Goal: Task Accomplishment & Management: Manage account settings

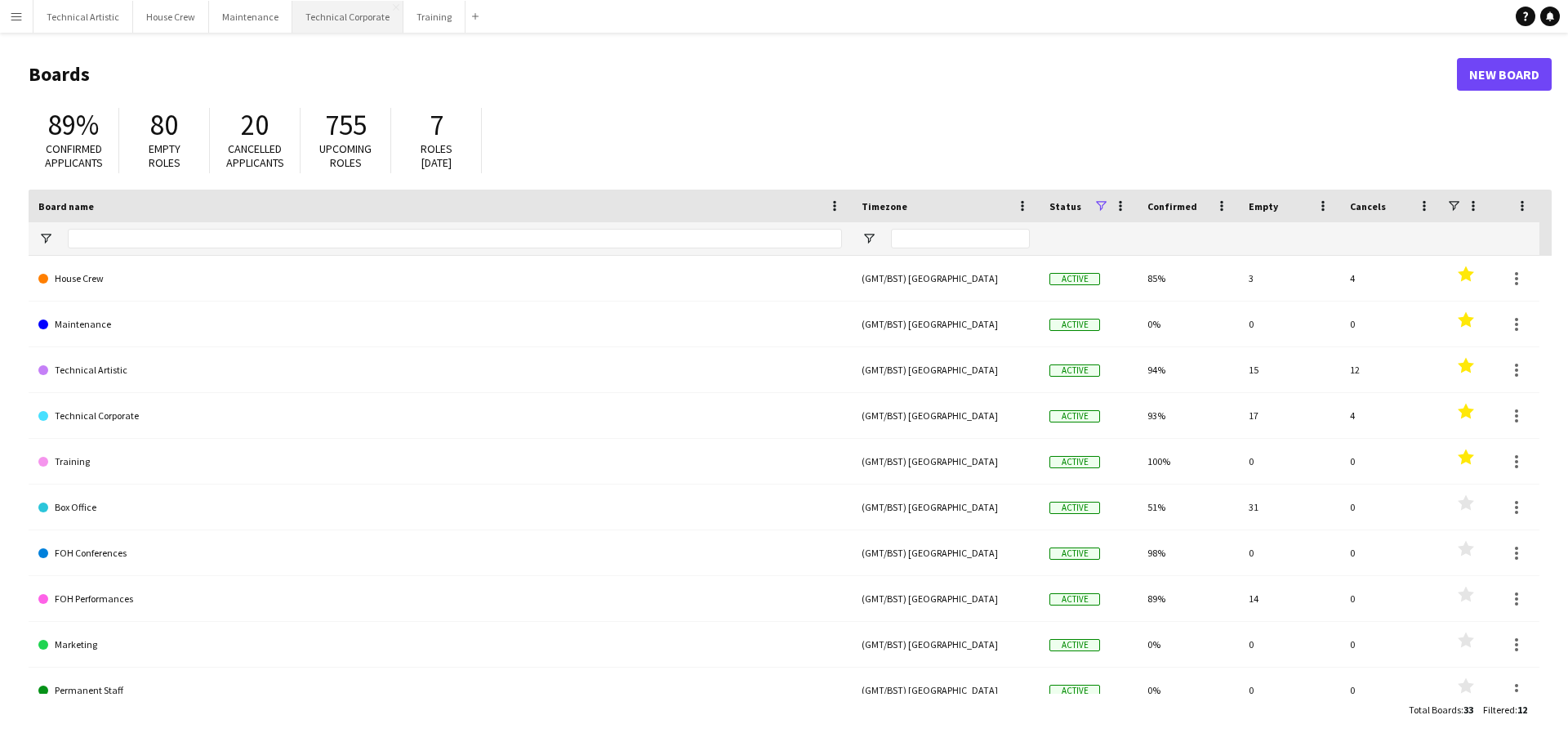
click at [332, 28] on button "Technical Corporate Close" at bounding box center [347, 16] width 111 height 32
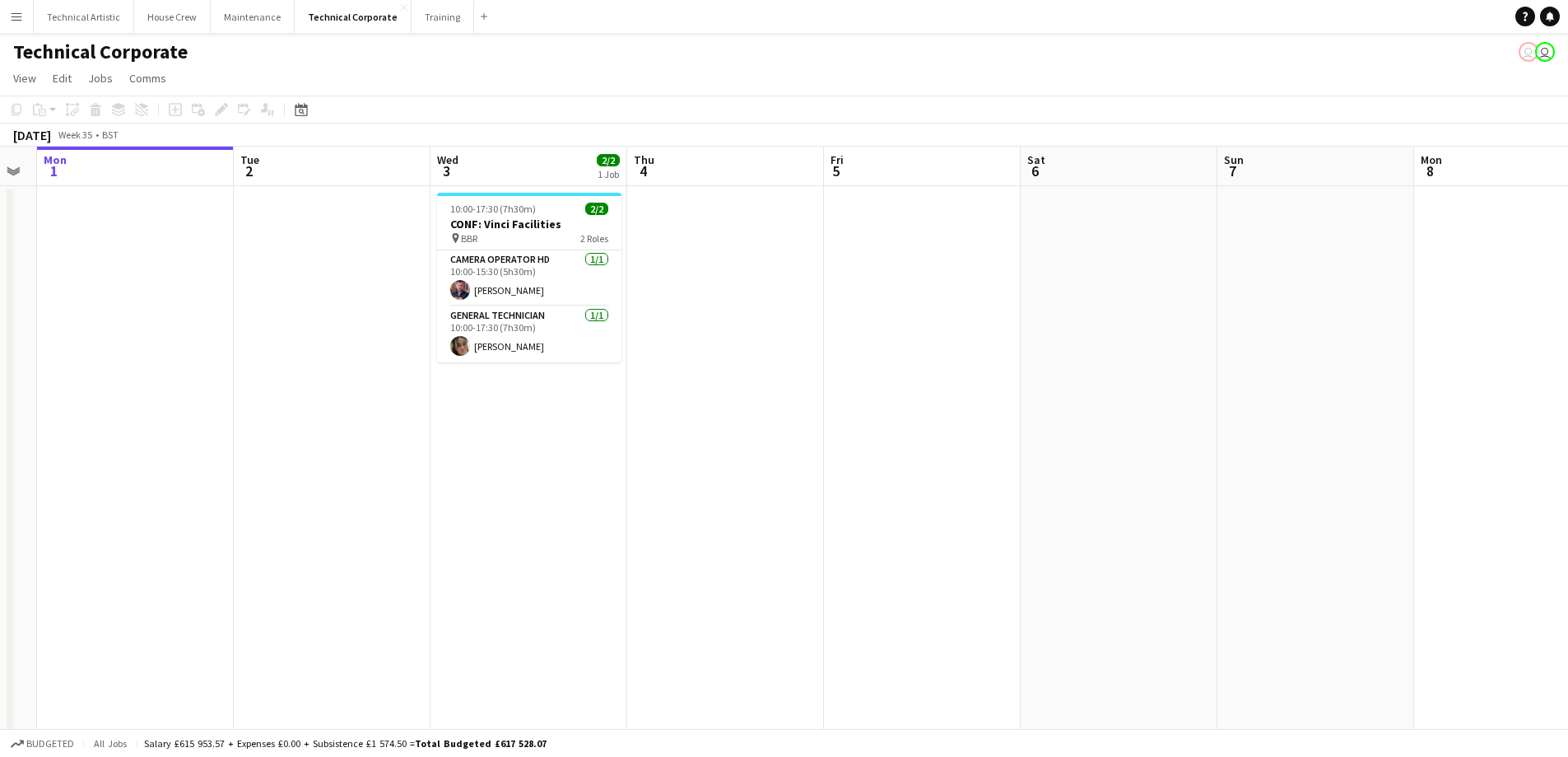
drag, startPoint x: 741, startPoint y: 467, endPoint x: 567, endPoint y: 442, distance: 175.8
click at [580, 459] on app-calendar-viewport "Fri 29 Sat 30 1/1 1 Job Sun 31 Mon 1 Tue 2 Wed 3 2/2 1 Job Thu 4 Fri 5 Sat 6 Su…" at bounding box center [784, 569] width 1568 height 846
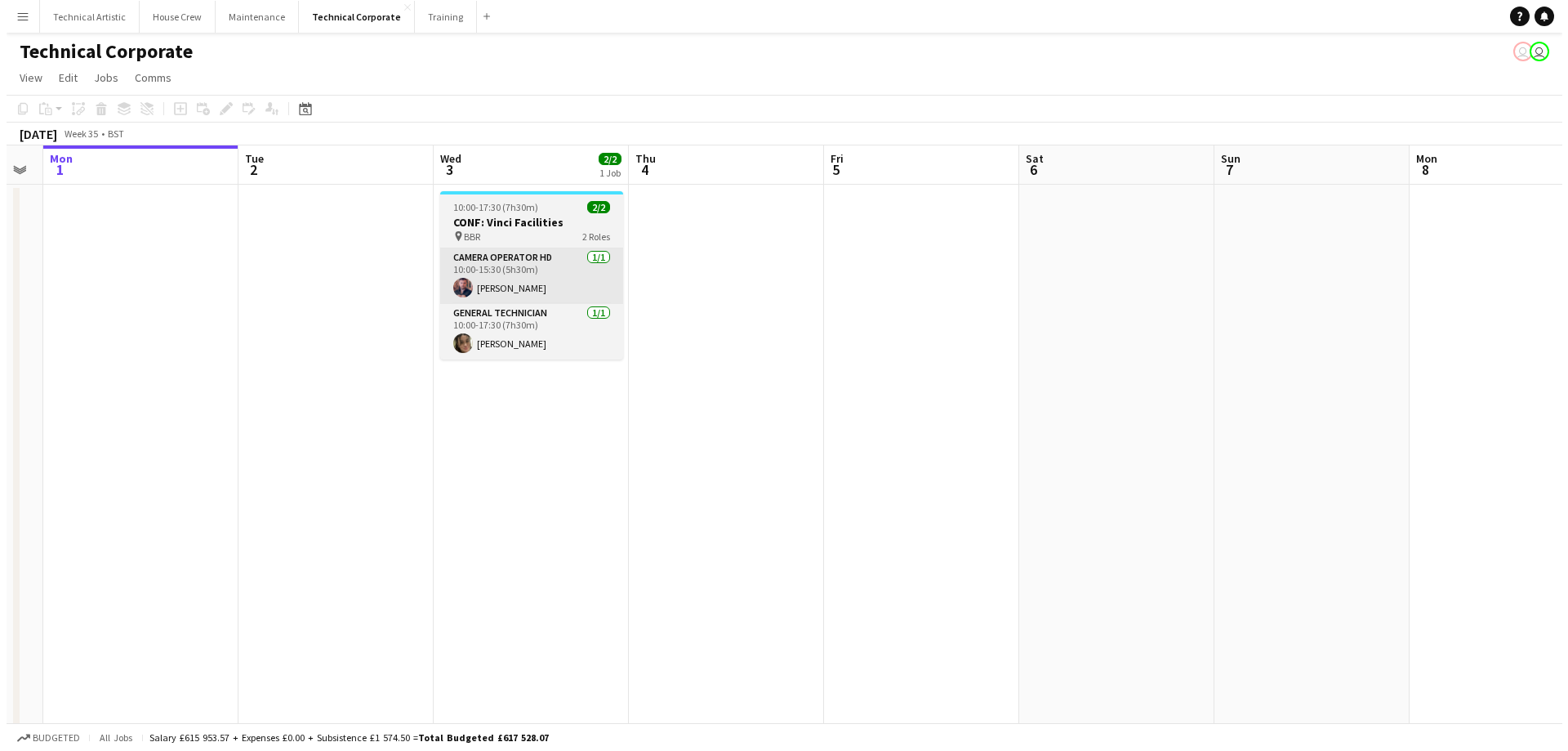
scroll to position [0, 551]
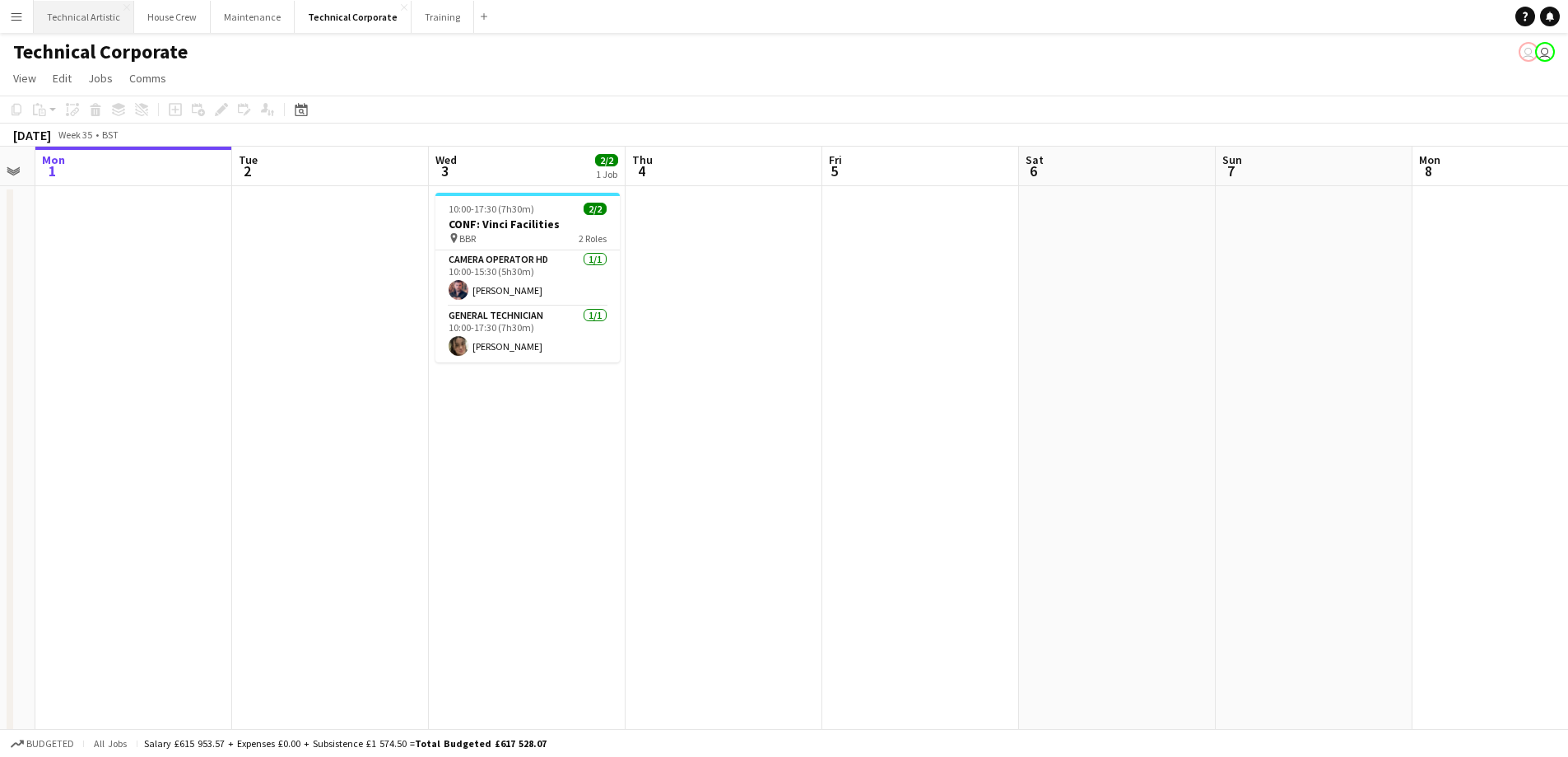
click at [55, 26] on button "Technical Artistic Close" at bounding box center [84, 17] width 100 height 32
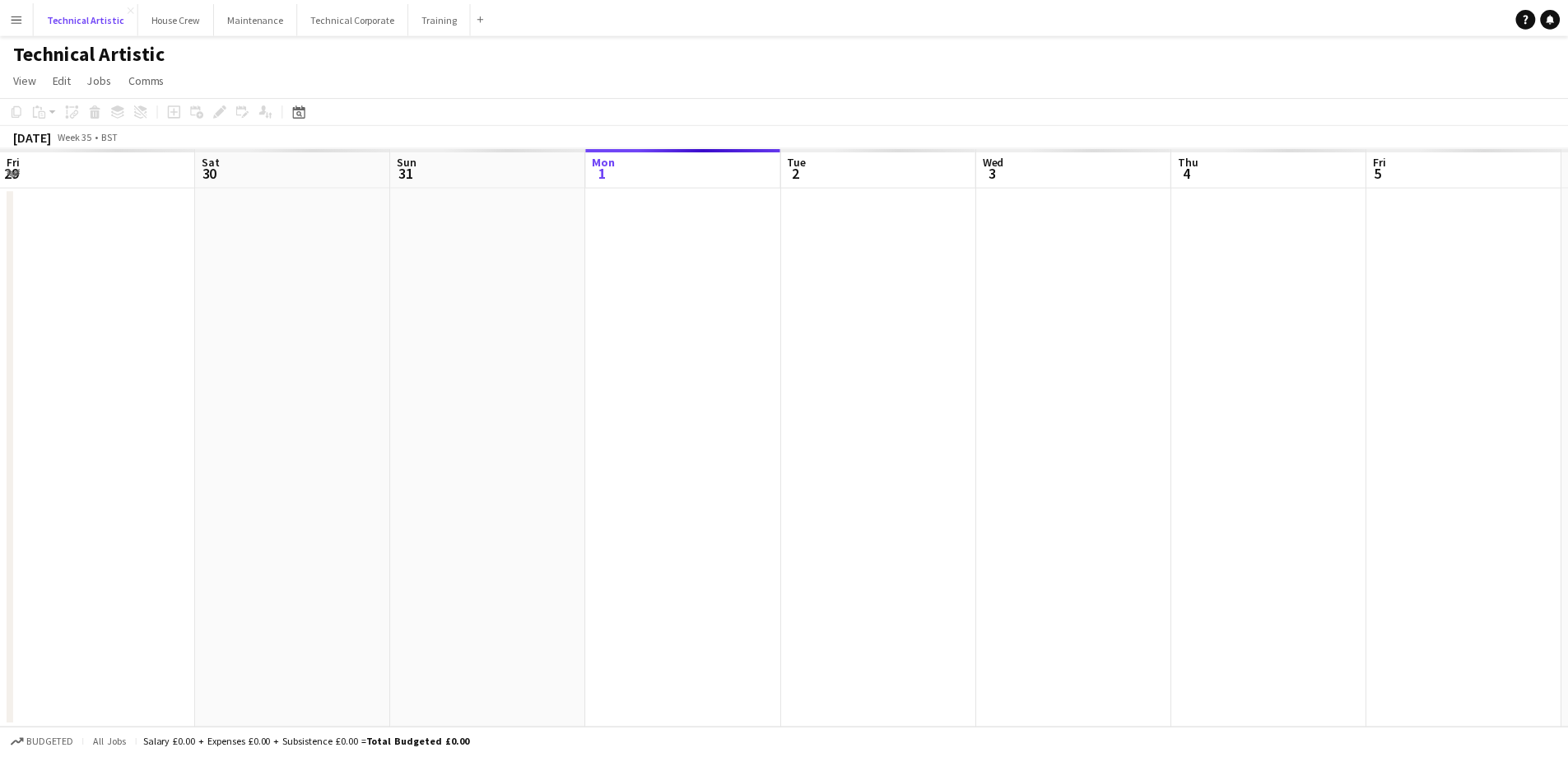
scroll to position [0, 394]
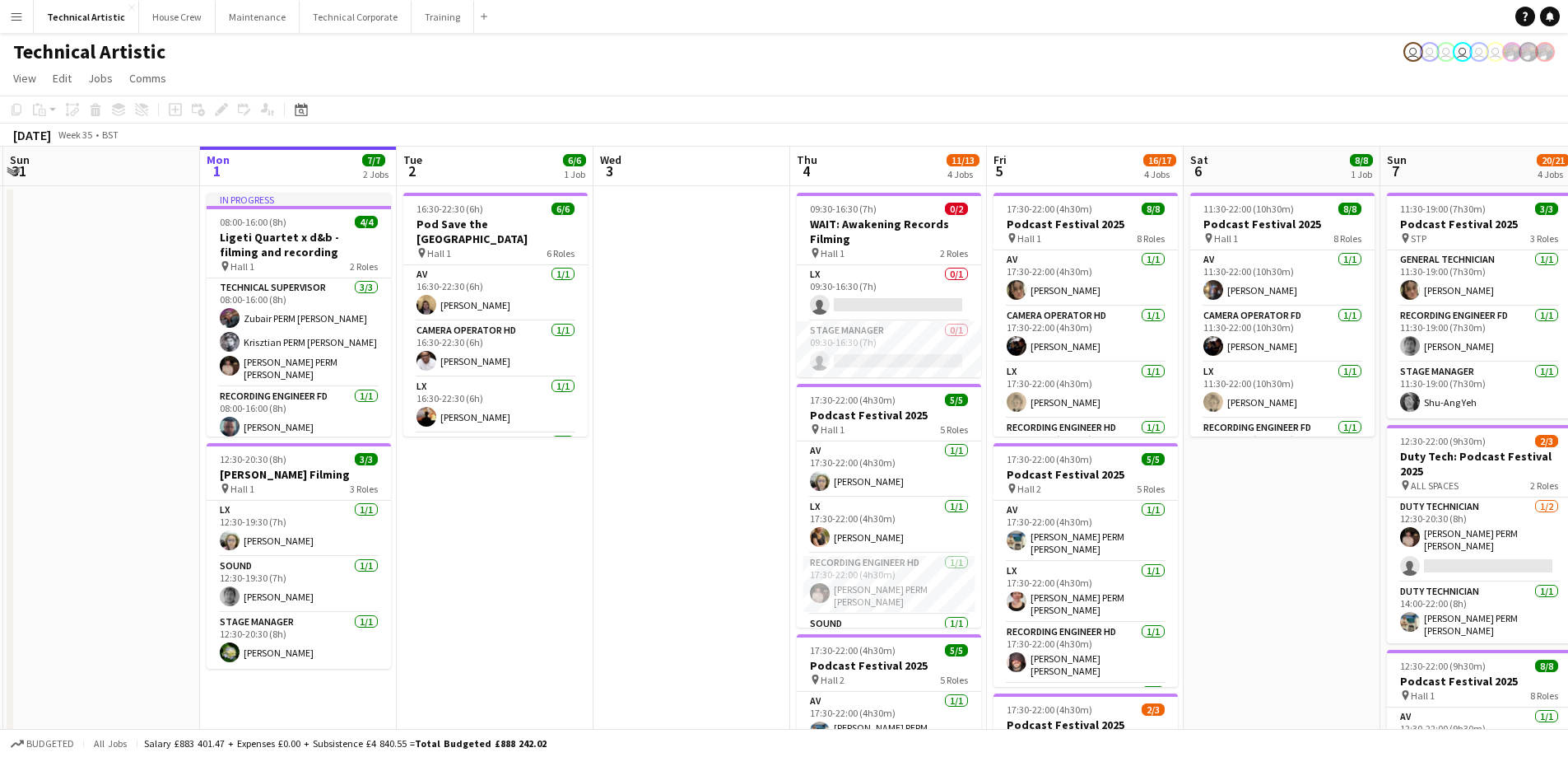
drag, startPoint x: 1312, startPoint y: 568, endPoint x: 1492, endPoint y: 539, distance: 182.3
click at [1492, 539] on app-calendar-viewport "Fri 29 5/5 2 Jobs Sat 30 Sun 31 Mon 1 7/7 2 Jobs Tue 2 6/6 1 Job Wed 3 Thu 4 11…" at bounding box center [784, 665] width 1568 height 1037
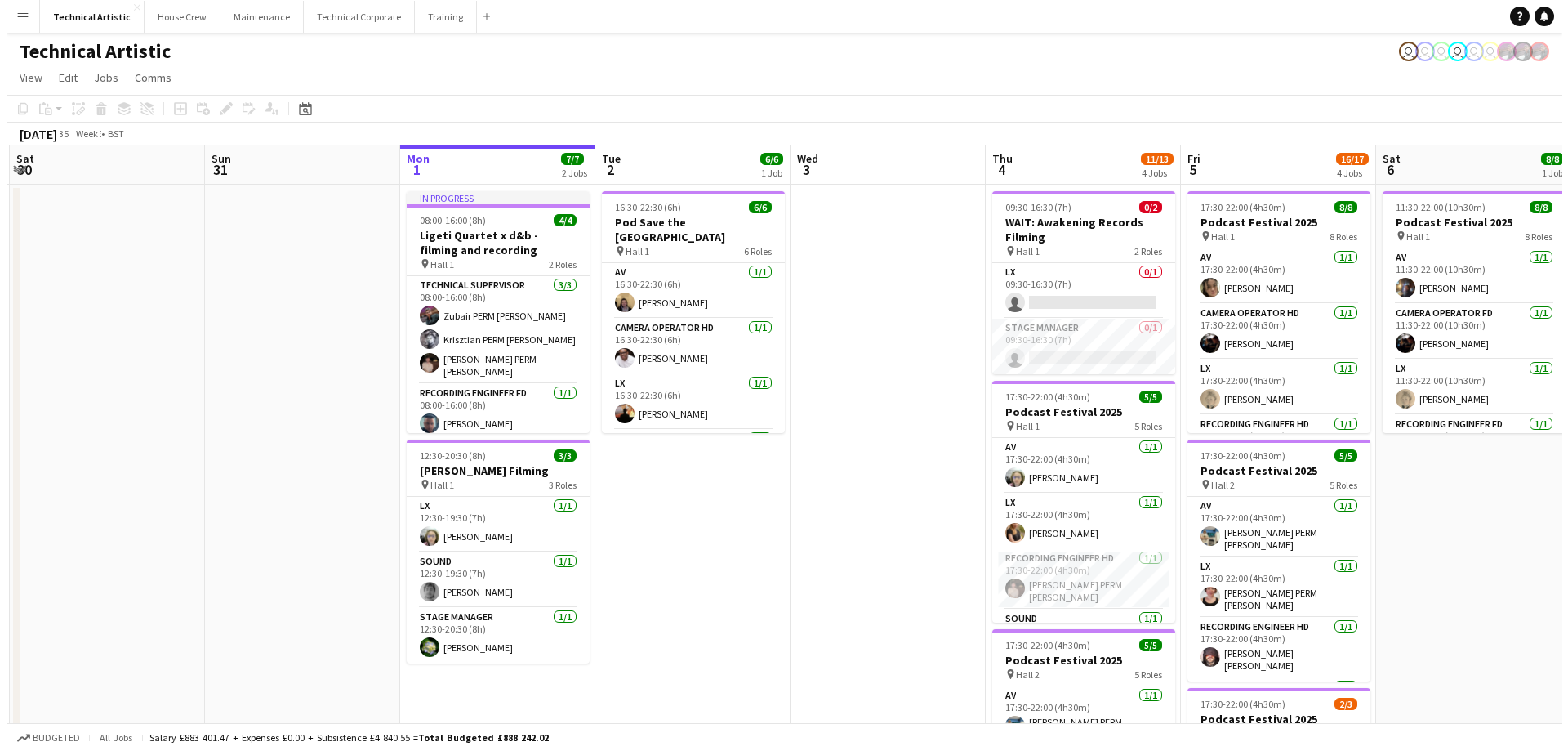
scroll to position [0, 408]
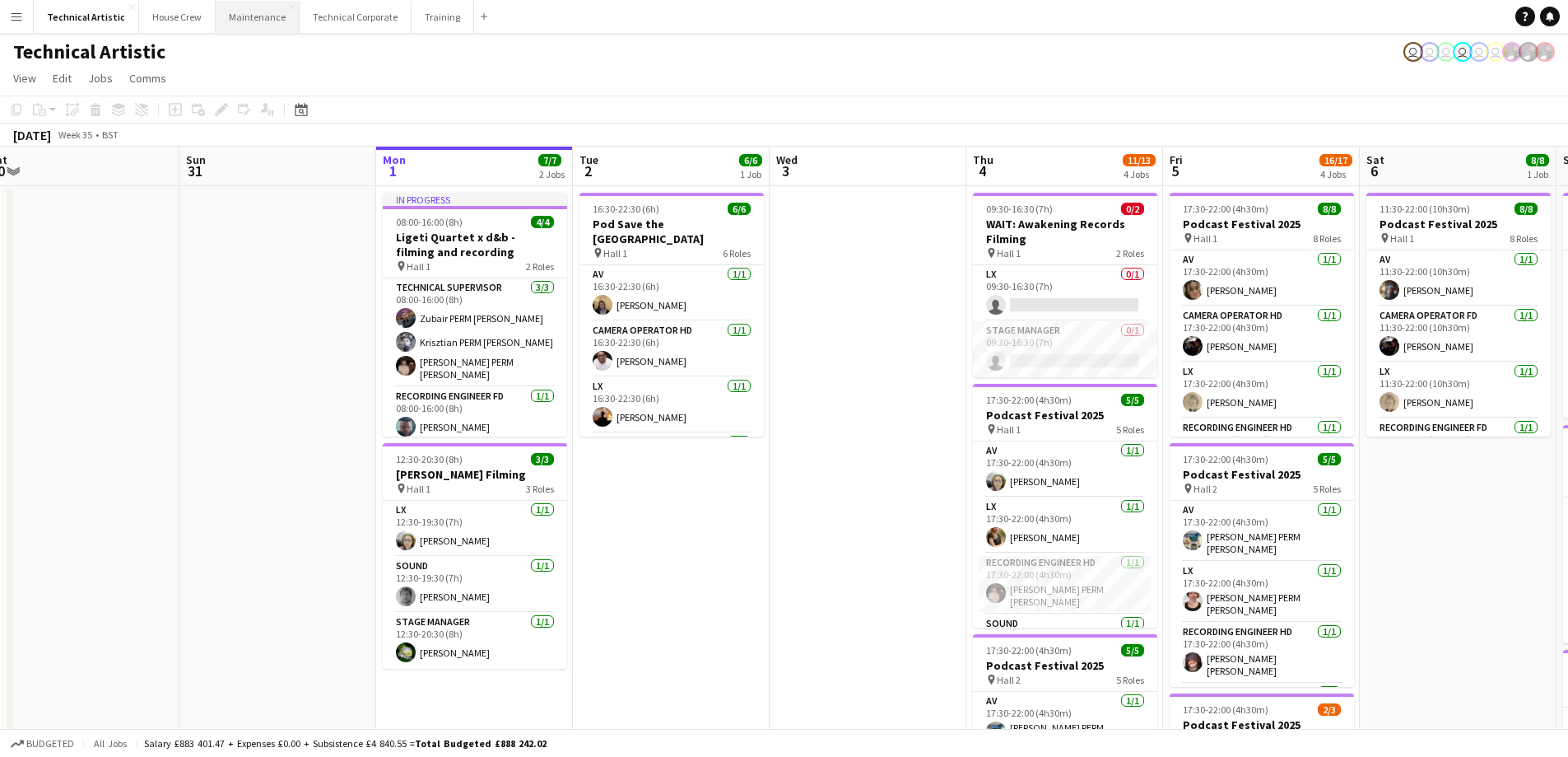
click at [282, 18] on button "Maintenance Close" at bounding box center [258, 17] width 84 height 32
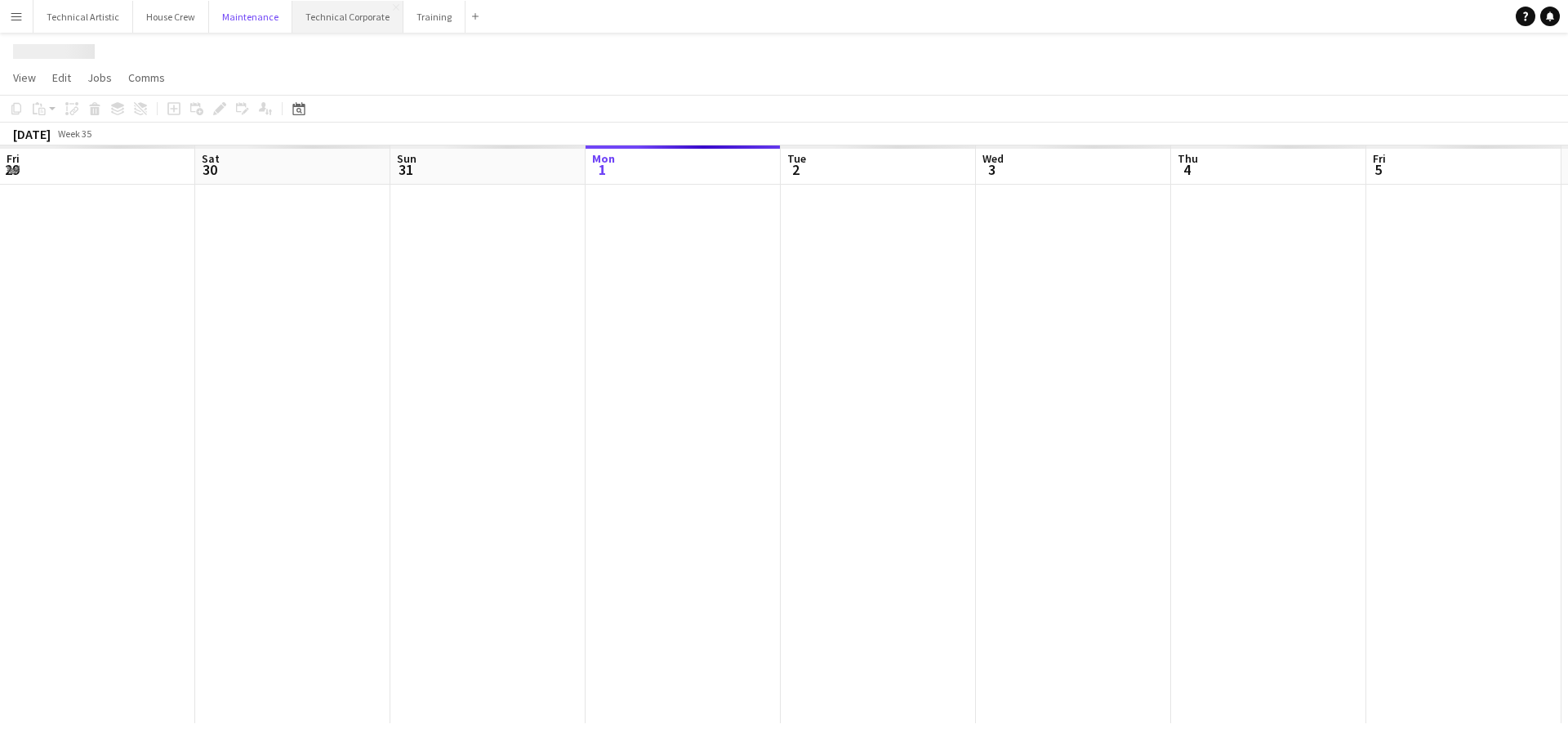
scroll to position [0, 391]
click at [345, 18] on button "Technical Corporate Close" at bounding box center [347, 16] width 111 height 32
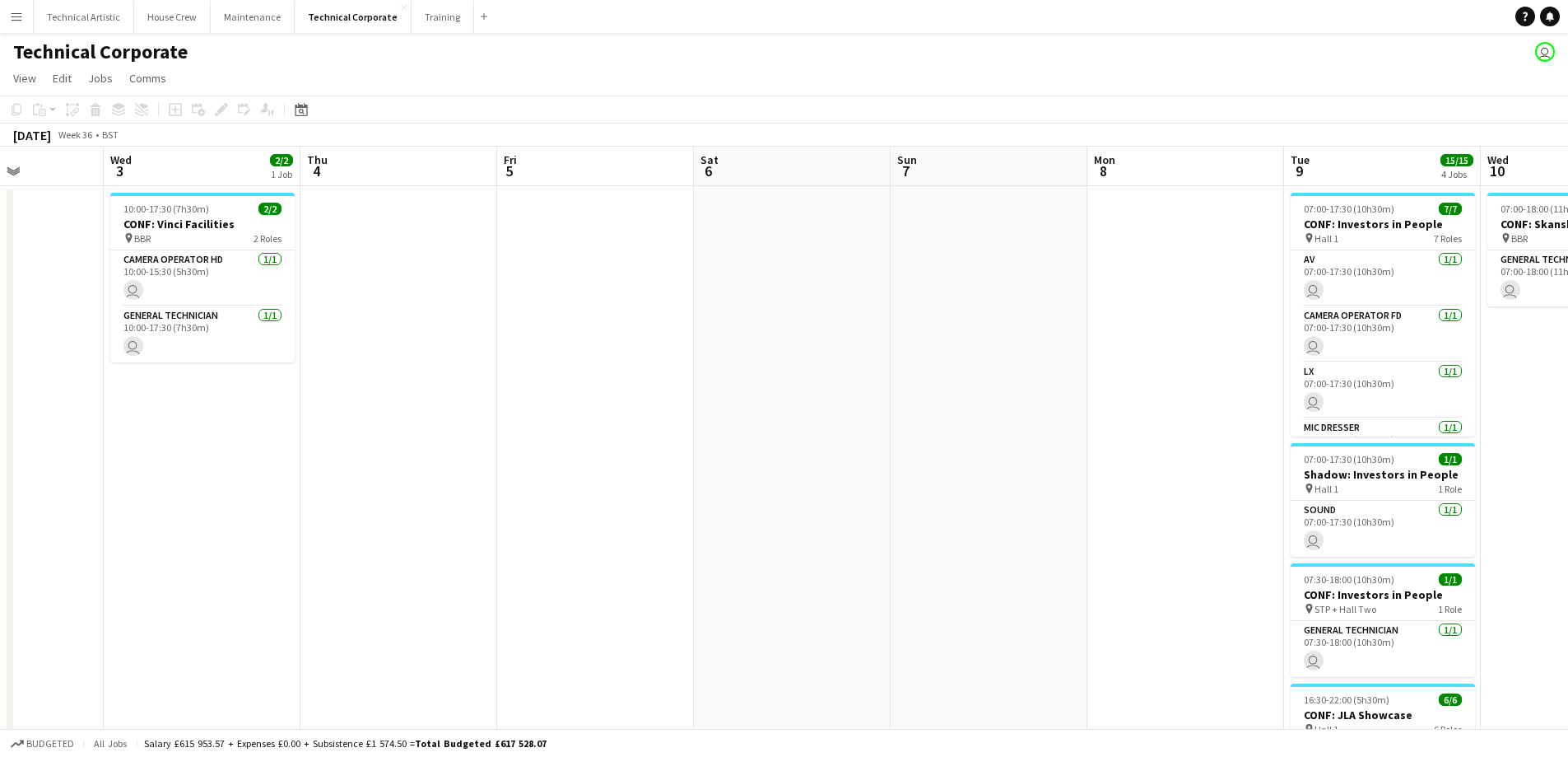
drag, startPoint x: 980, startPoint y: 395, endPoint x: 614, endPoint y: 413, distance: 366.4
click at [517, 421] on app-calendar-viewport "Sun 31 Mon 1 Tue 2 Wed 3 2/2 1 Job Thu 4 Fri 5 Sat 6 Sun 7 Mon 8 Tue 9 15/15 4 …" at bounding box center [784, 569] width 1568 height 846
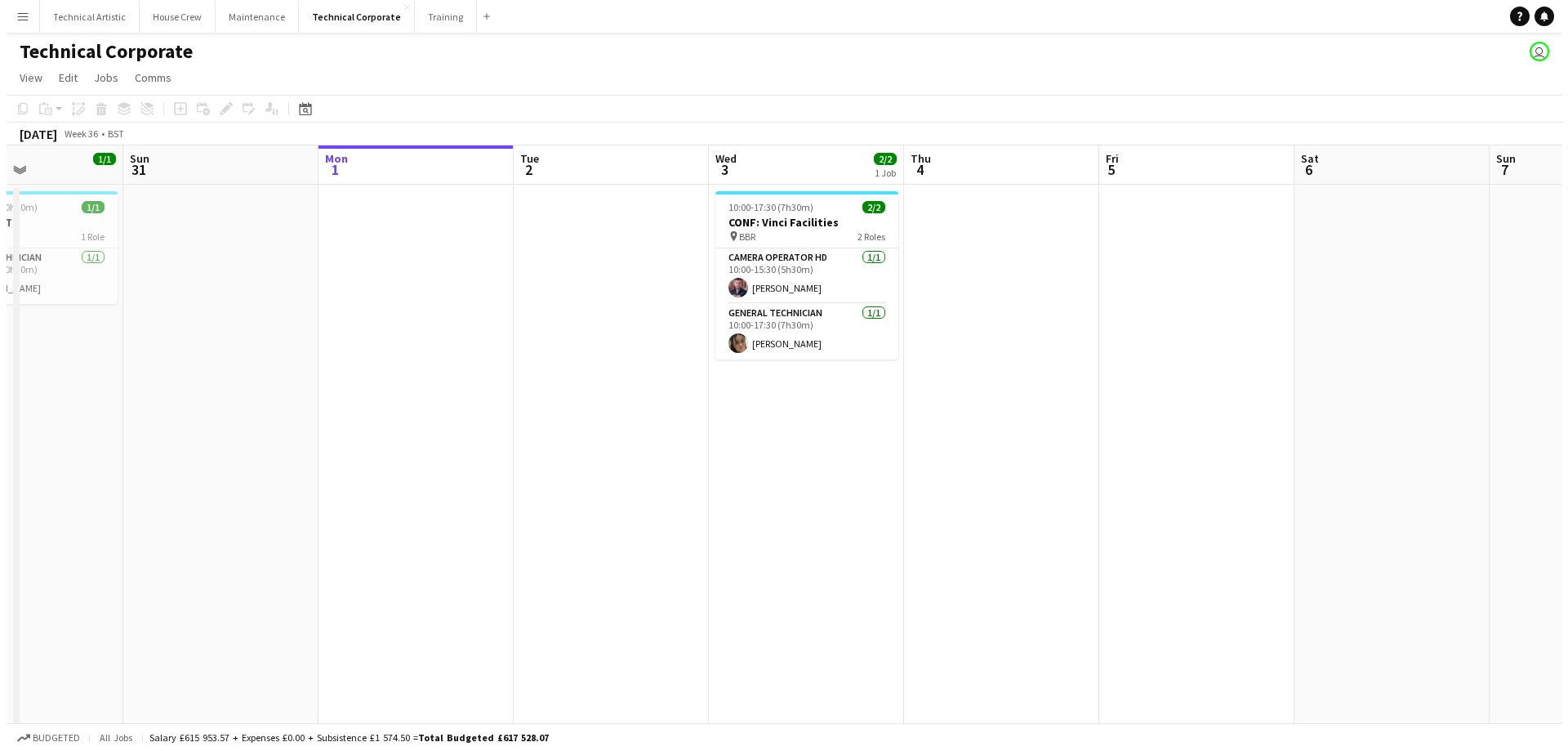
scroll to position [0, 427]
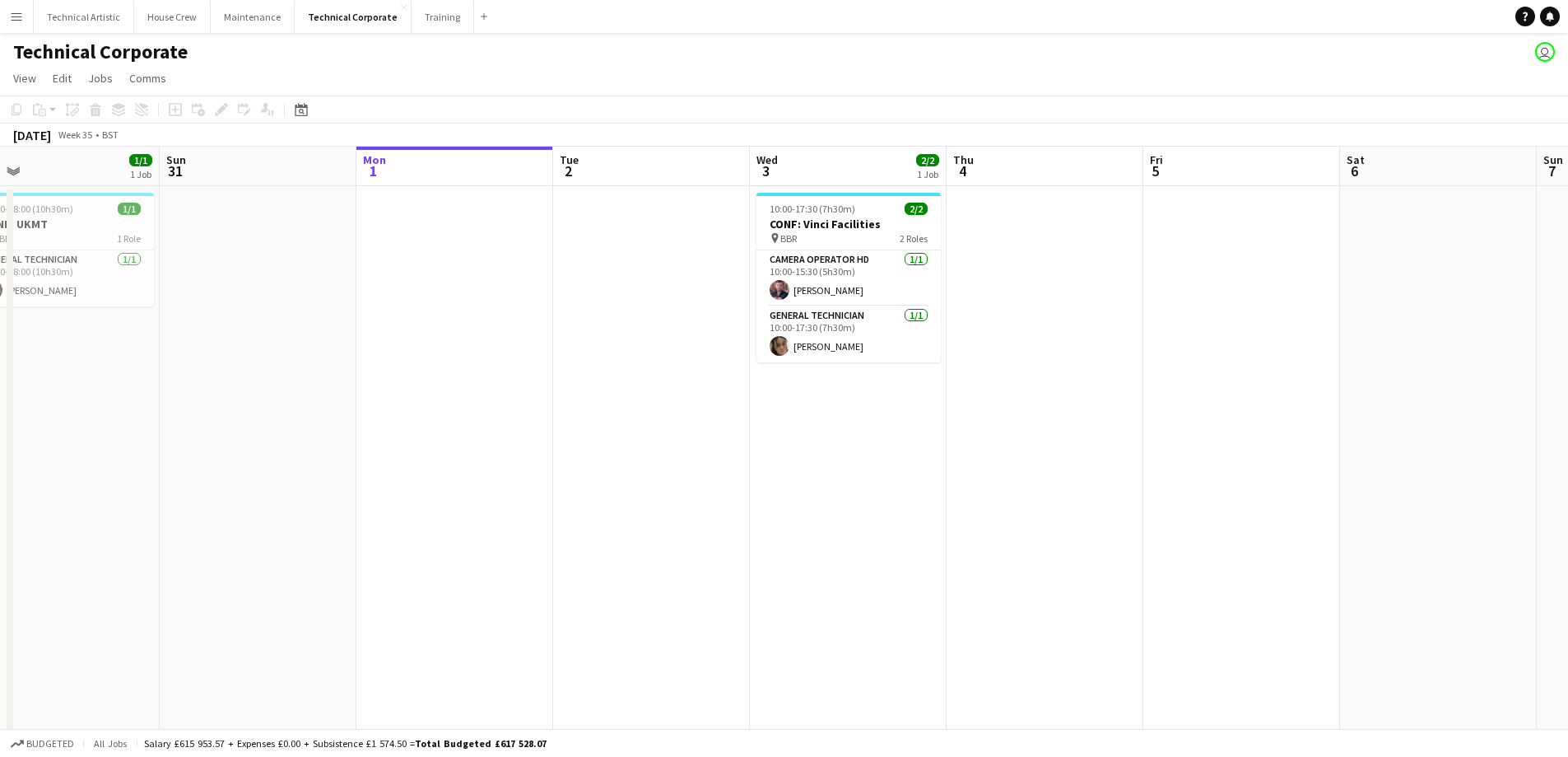
drag, startPoint x: 877, startPoint y: 411, endPoint x: 1523, endPoint y: 363, distance: 647.8
click at [1523, 363] on app-calendar-viewport "Thu 28 Fri 29 Sat 30 1/1 1 Job Sun 31 Mon 1 Tue 2 Wed 3 2/2 1 Job Thu 4 Fri 5 S…" at bounding box center [784, 569] width 1568 height 846
click at [34, 17] on button "Technical Artistic Close" at bounding box center [84, 17] width 100 height 32
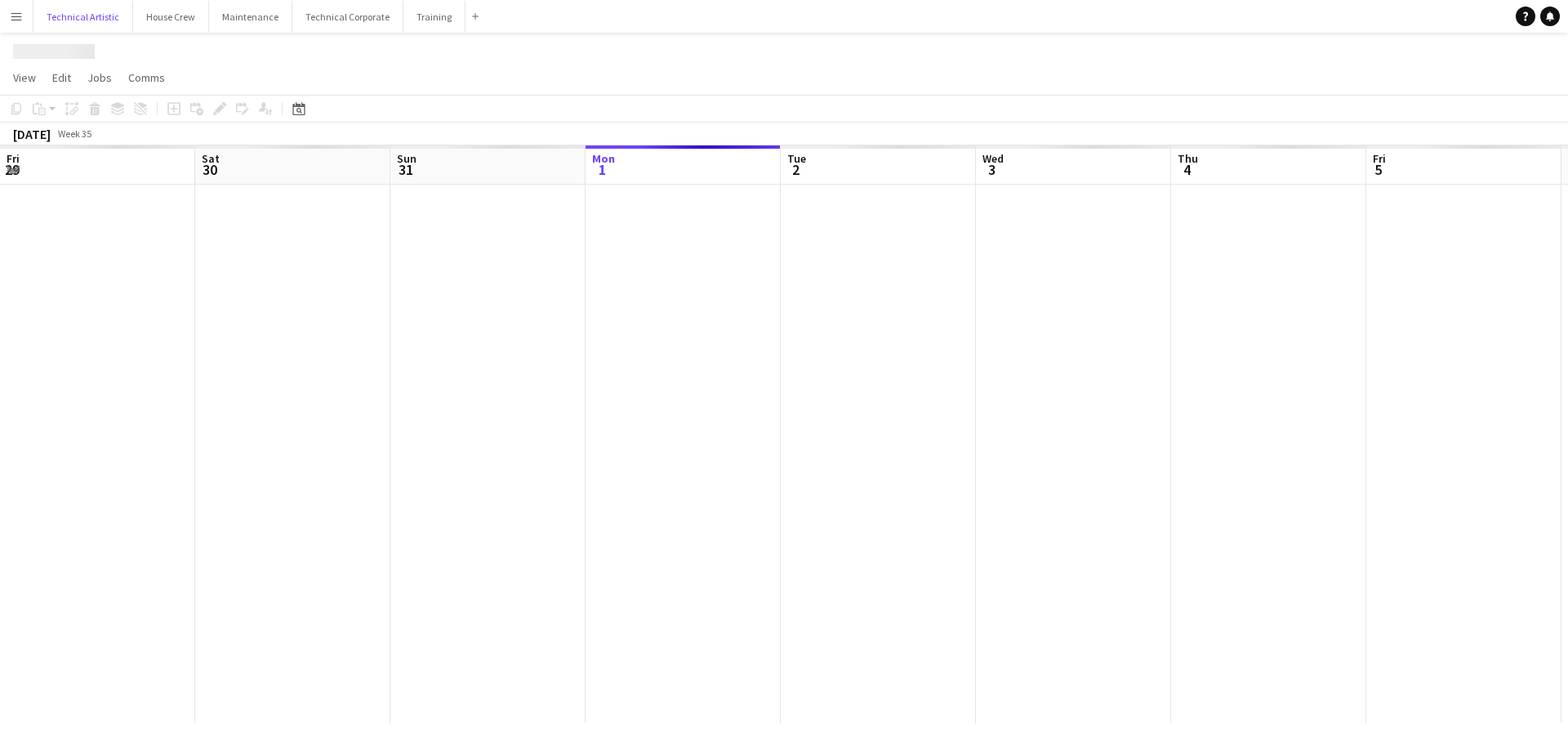
scroll to position [0, 391]
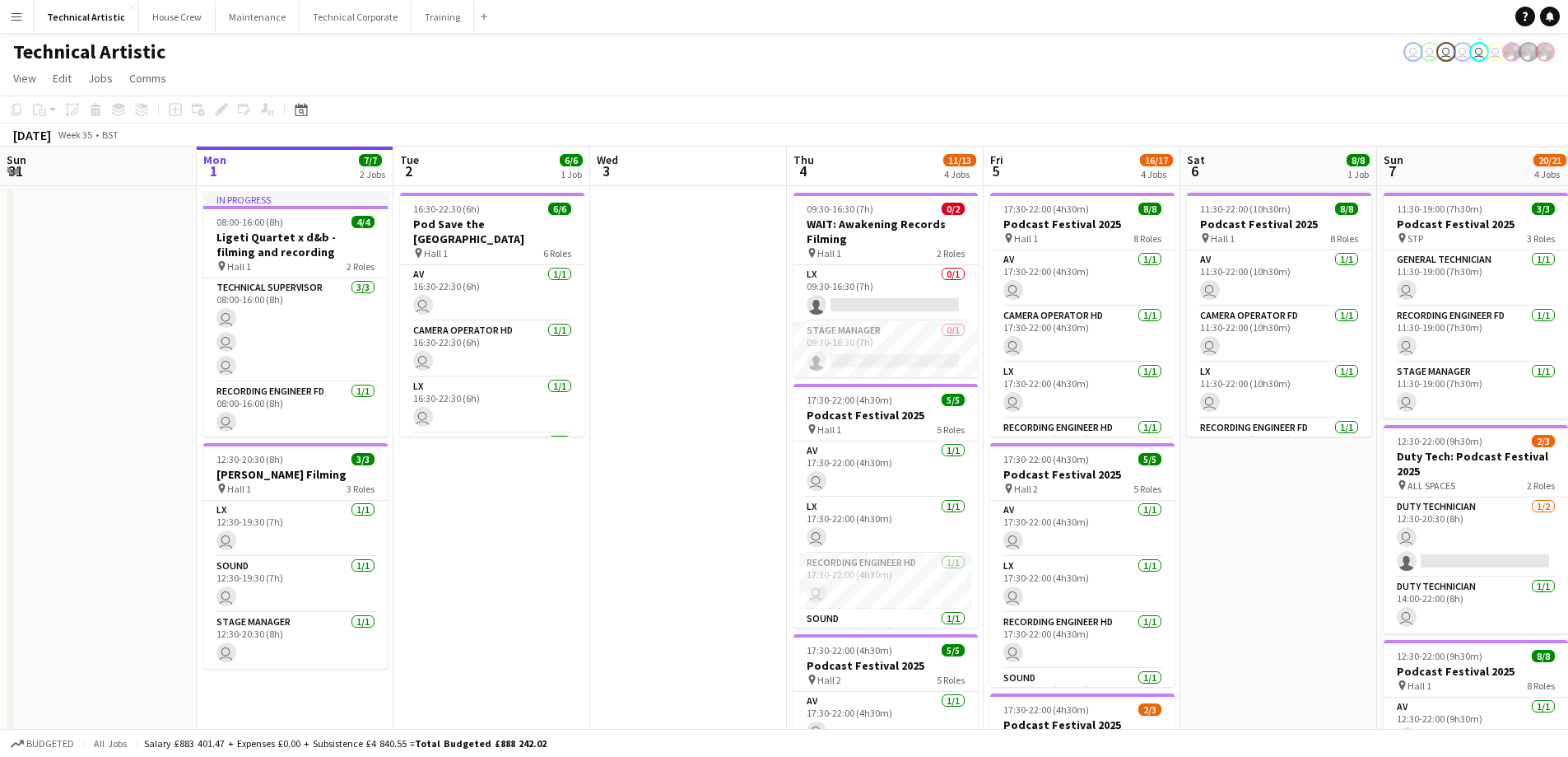
click at [4, 12] on button "Menu" at bounding box center [17, 17] width 33 height 33
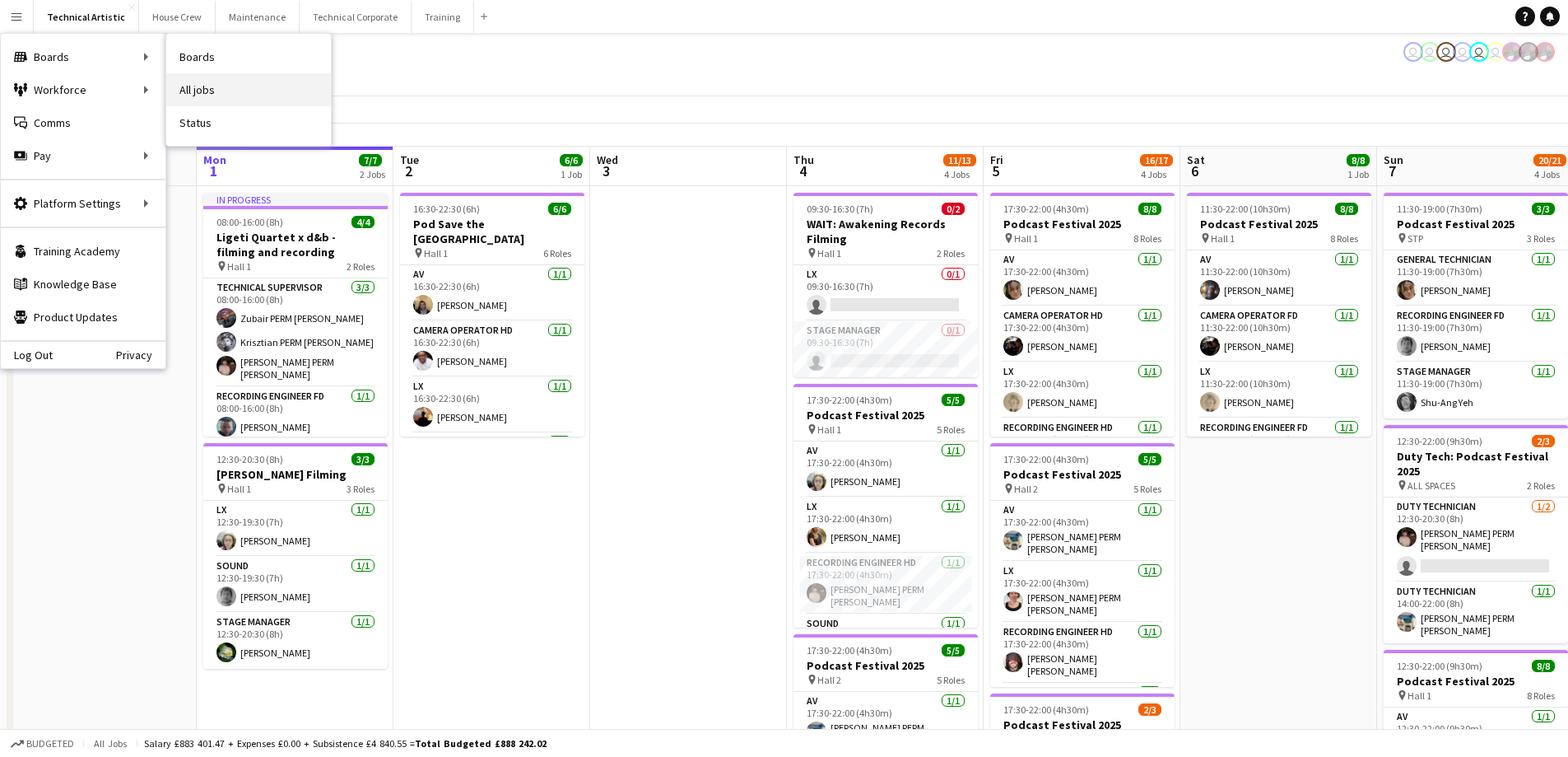
click at [292, 74] on link "All jobs" at bounding box center [248, 90] width 165 height 33
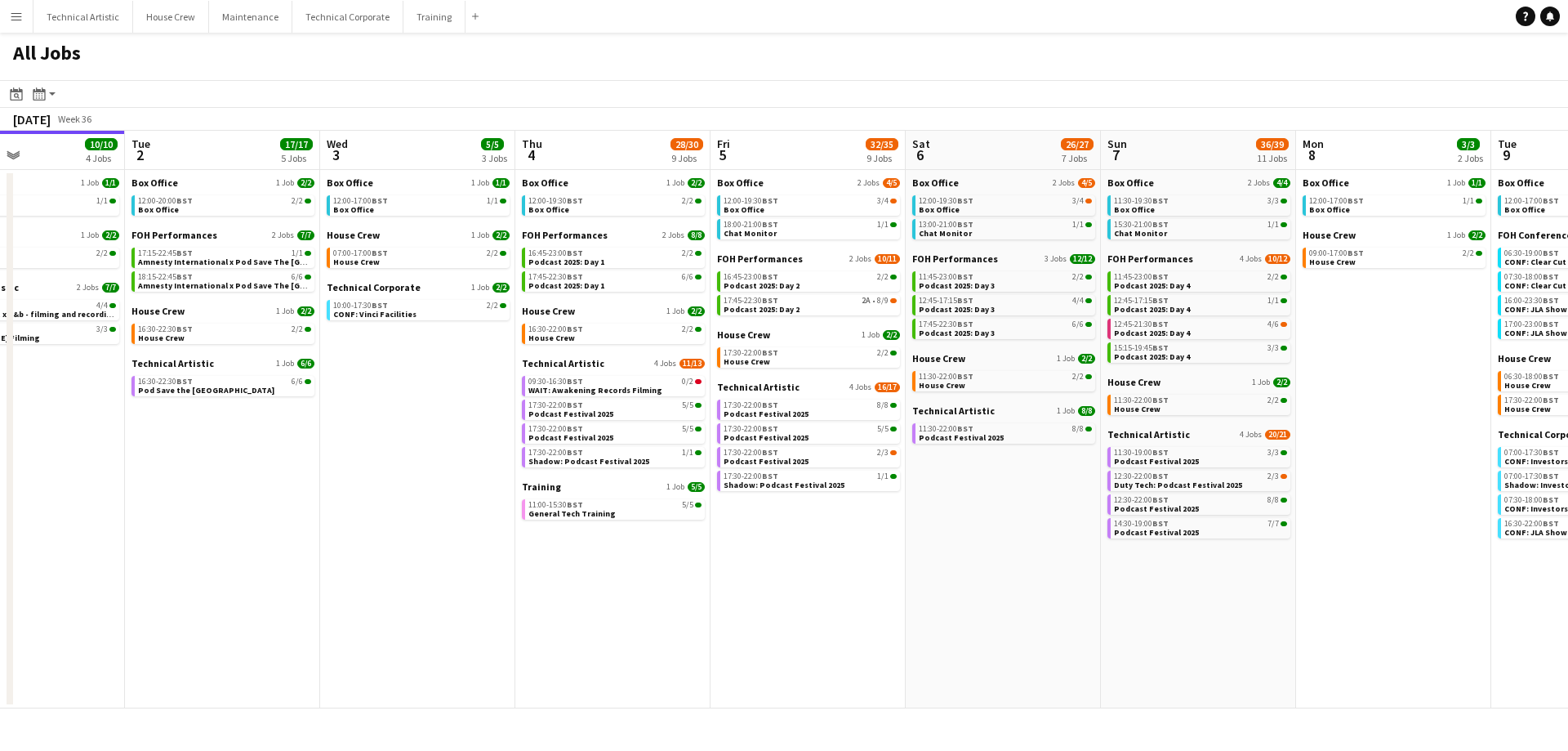
scroll to position [0, 706]
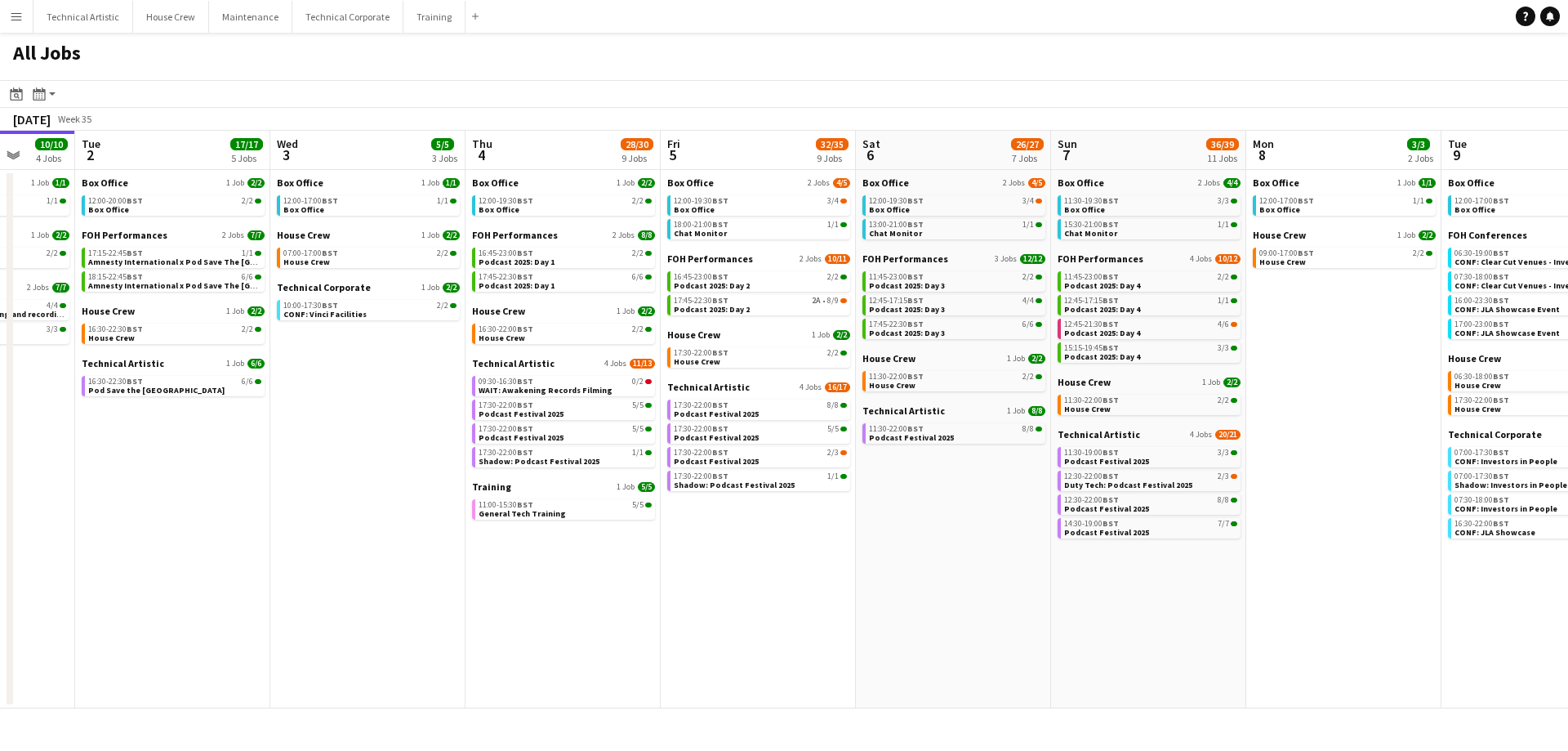
drag, startPoint x: 863, startPoint y: 607, endPoint x: 548, endPoint y: 575, distance: 316.6
click at [548, 575] on app-calendar-viewport "Fri 29 15/16 6 Jobs Sat 30 1/1 1 Job Sun 31 Mon 1 10/10 4 Jobs Tue 2 17/17 5 Jo…" at bounding box center [784, 419] width 1568 height 578
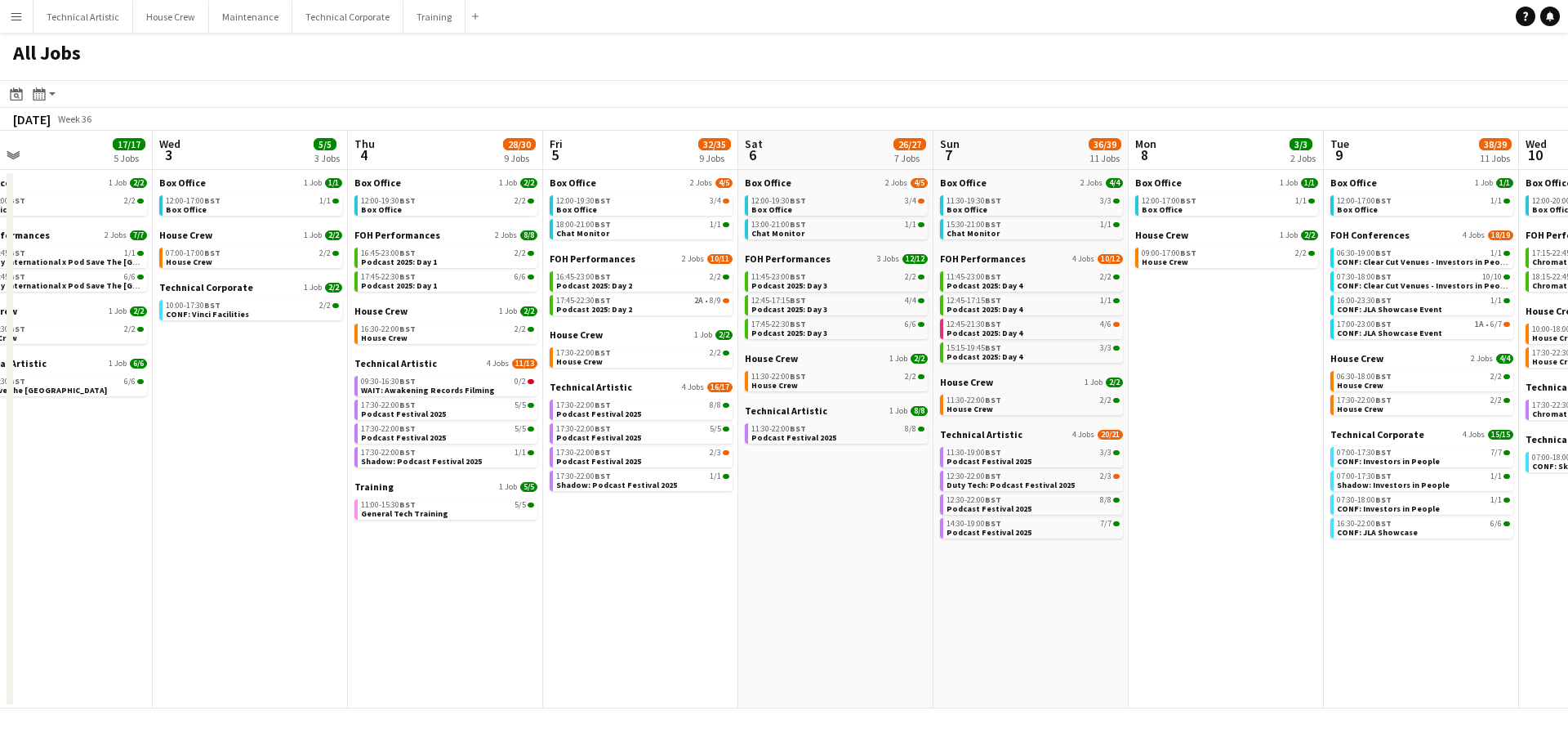
scroll to position [0, 836]
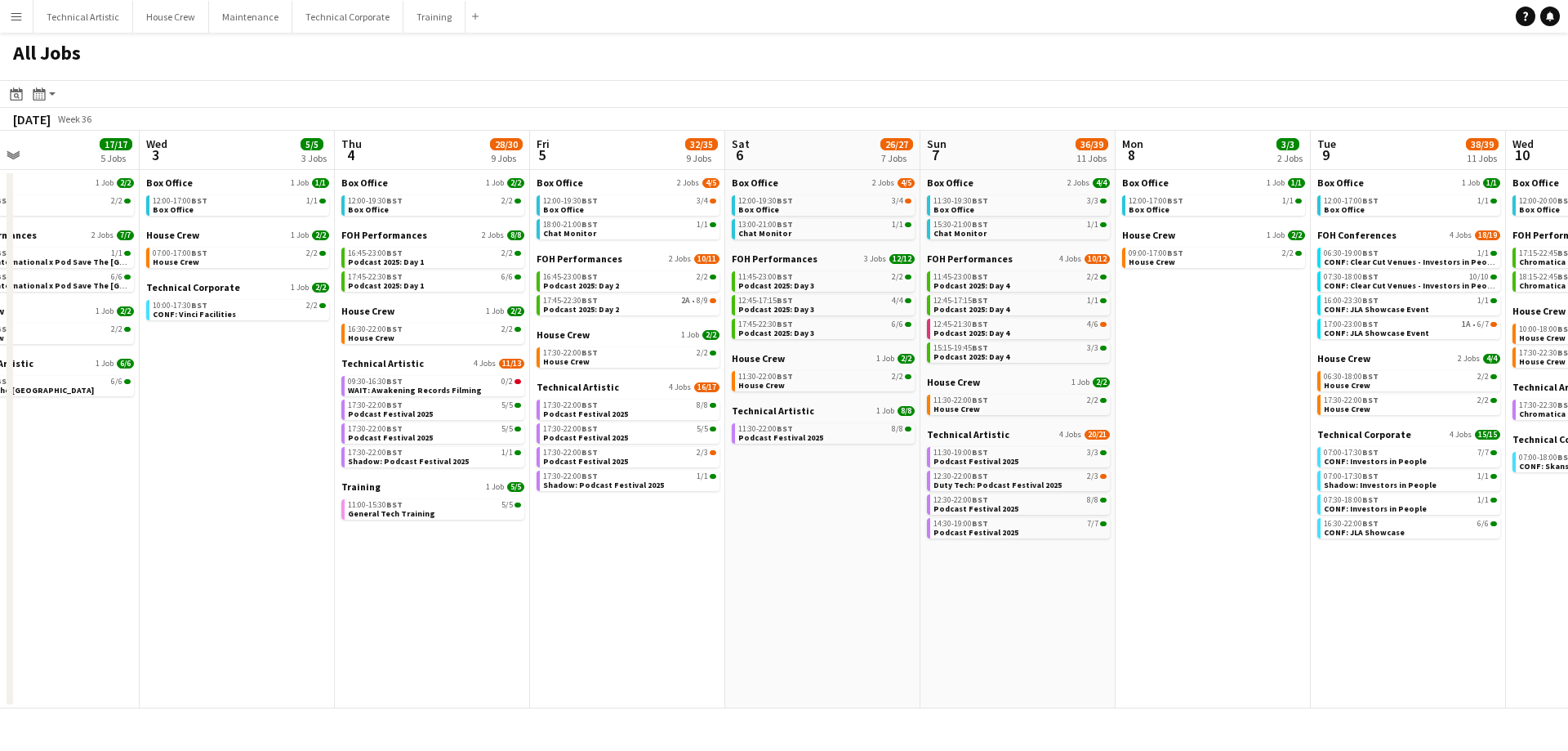
drag, startPoint x: 925, startPoint y: 625, endPoint x: 794, endPoint y: 631, distance: 131.1
click at [794, 631] on app-calendar-viewport "Fri 29 15/16 6 Jobs Sat 30 1/1 1 Job Sun 31 Mon 1 10/10 4 Jobs Tue 2 17/17 5 Jo…" at bounding box center [784, 419] width 1568 height 578
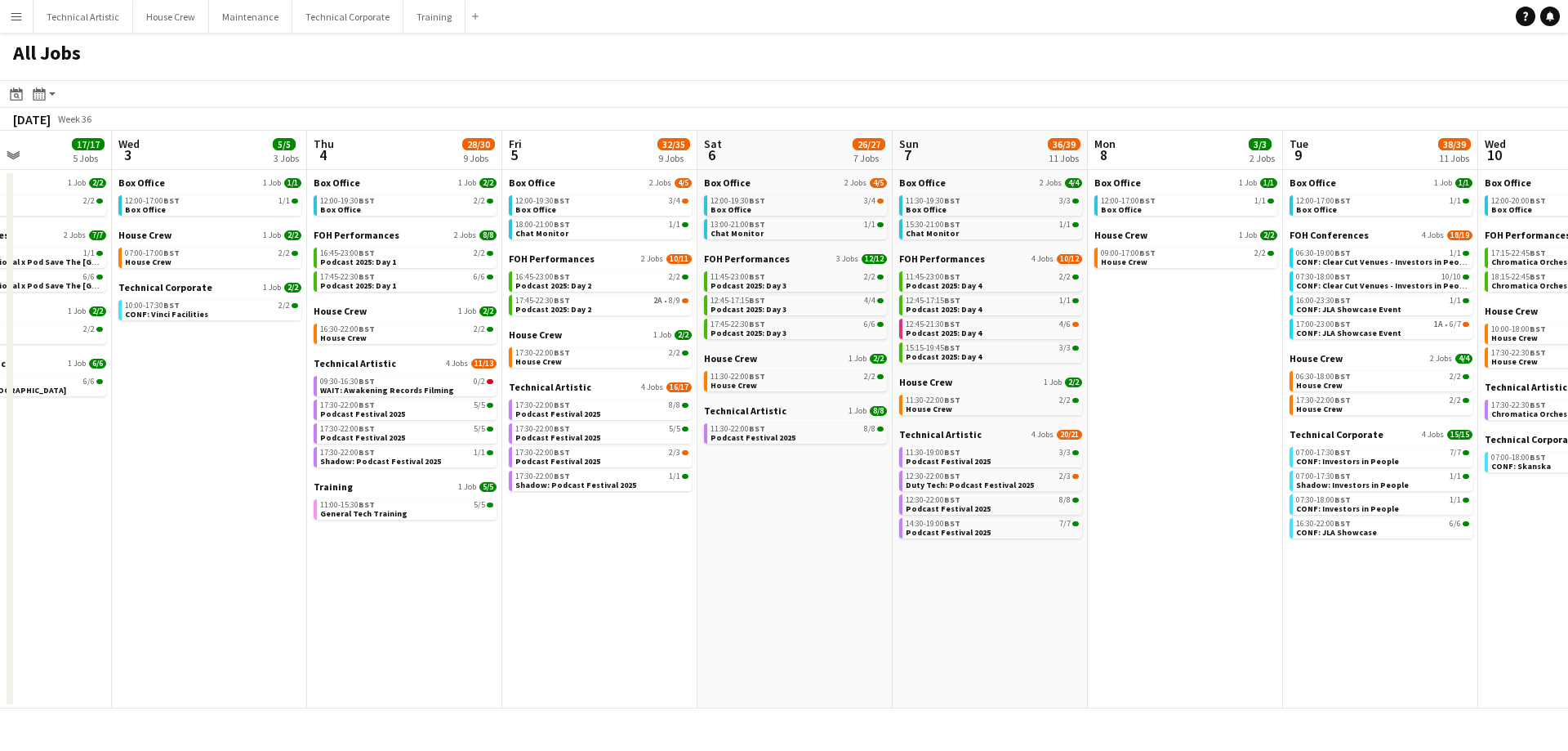
scroll to position [0, 477]
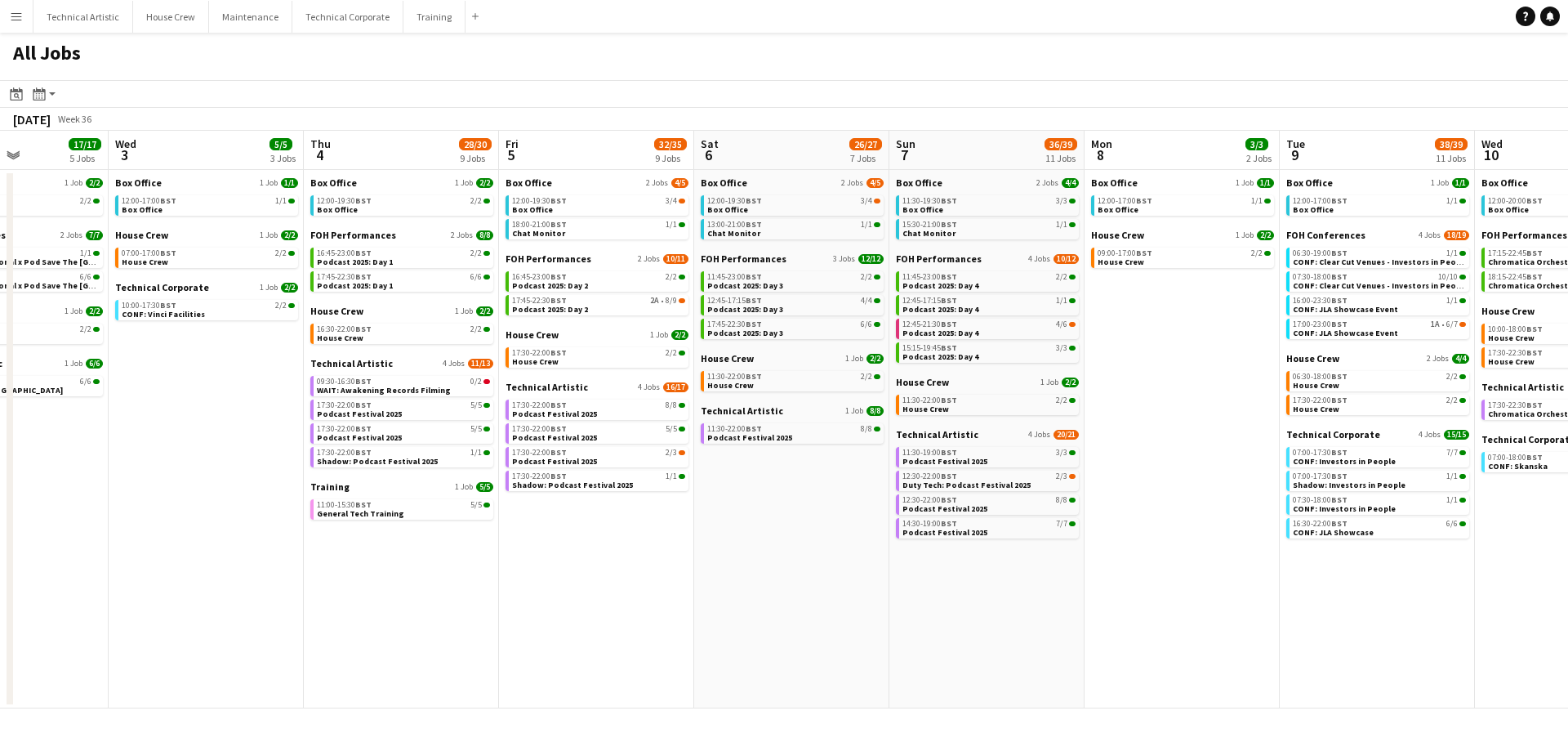
drag, startPoint x: 886, startPoint y: 553, endPoint x: 855, endPoint y: 554, distance: 31.0
click at [855, 554] on app-calendar-viewport "Sun 31 Mon 1 10/10 4 Jobs Tue 2 17/17 5 Jobs Wed 3 5/5 3 Jobs Thu 4 28/30 9 Job…" at bounding box center [784, 419] width 1568 height 578
click at [807, 227] on div "13:00-21:00 BST 1/1" at bounding box center [793, 225] width 173 height 8
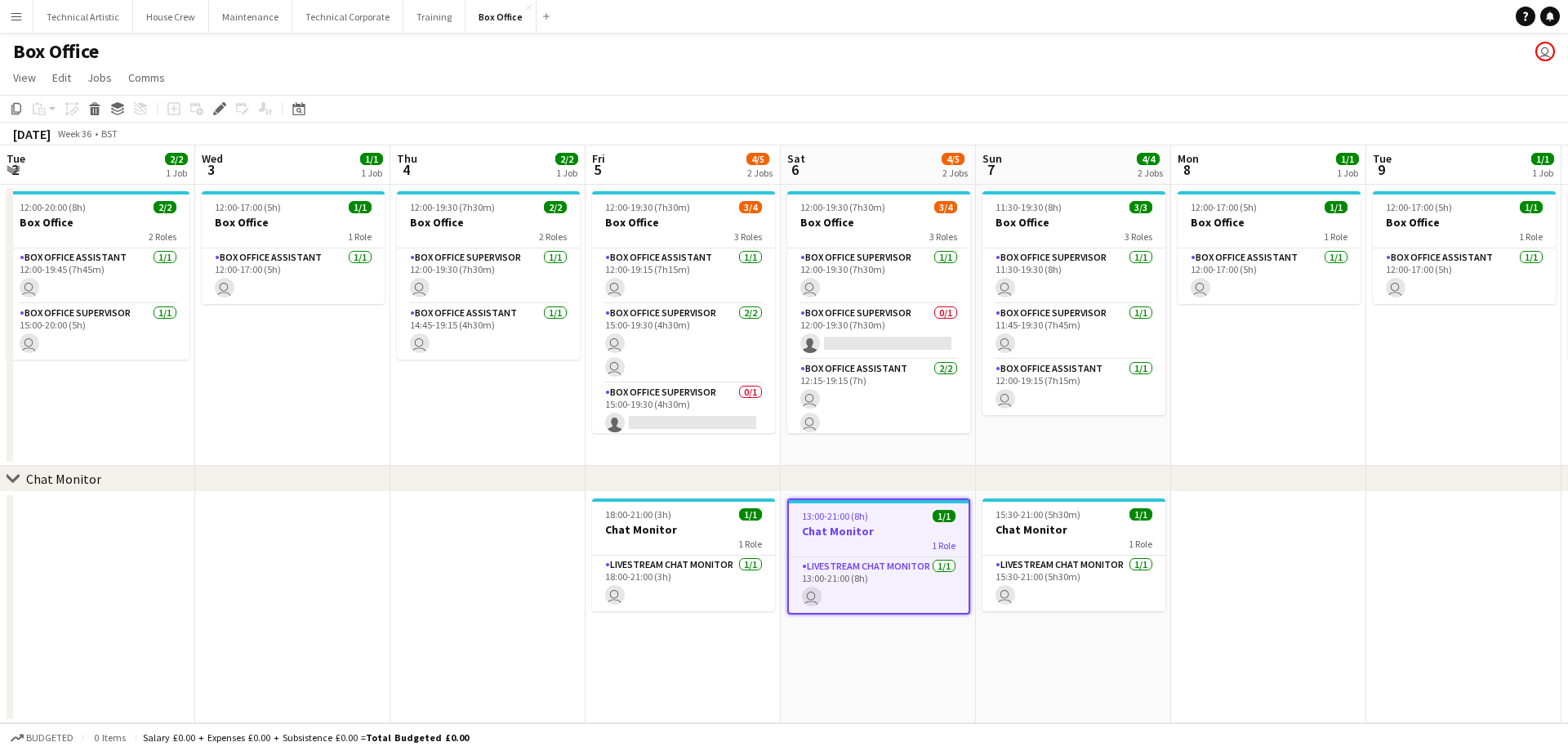
scroll to position [0, 562]
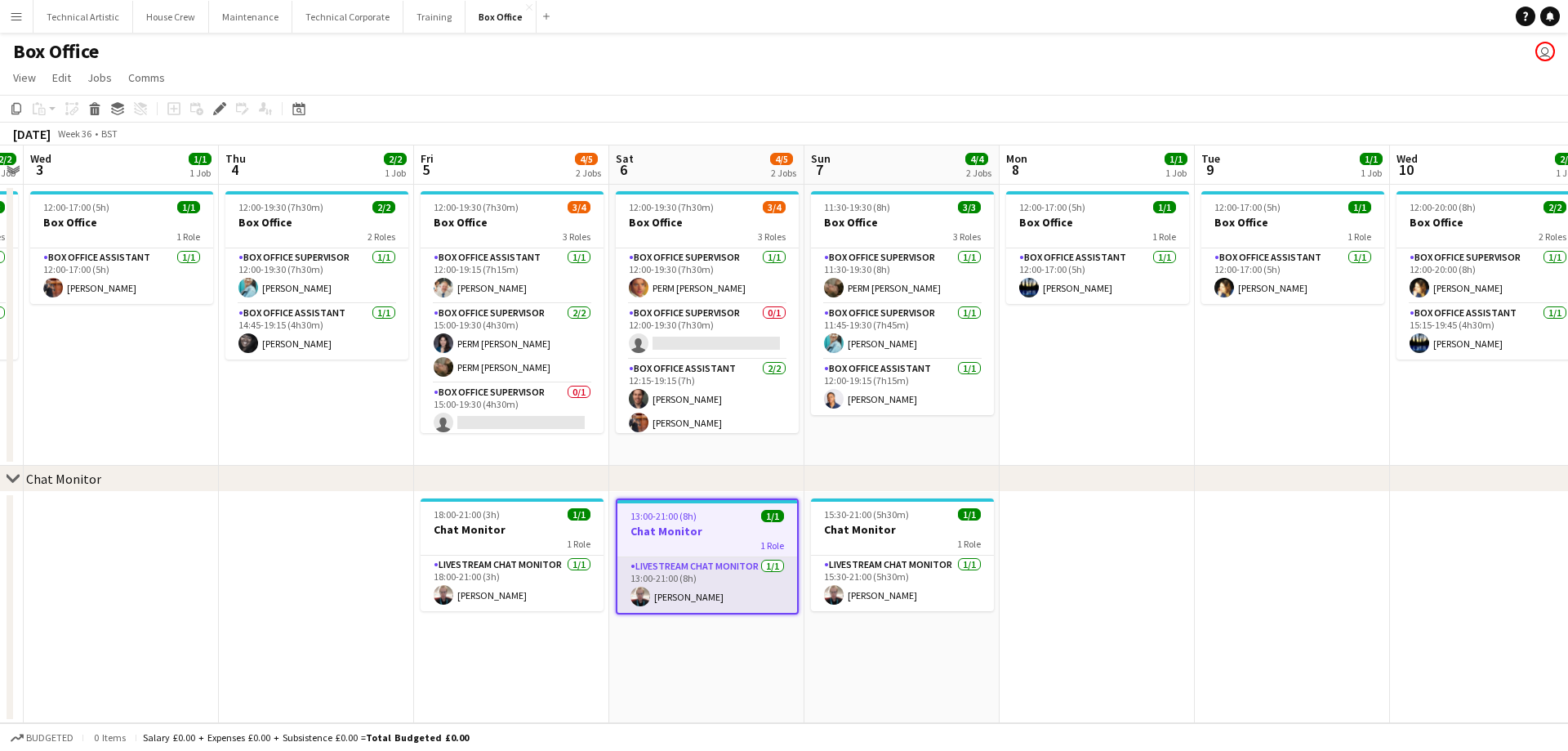
click at [672, 600] on app-card-role "Livestream Chat Monitor 1/1 13:00-21:00 (8h) Russell Copeland" at bounding box center [707, 585] width 180 height 56
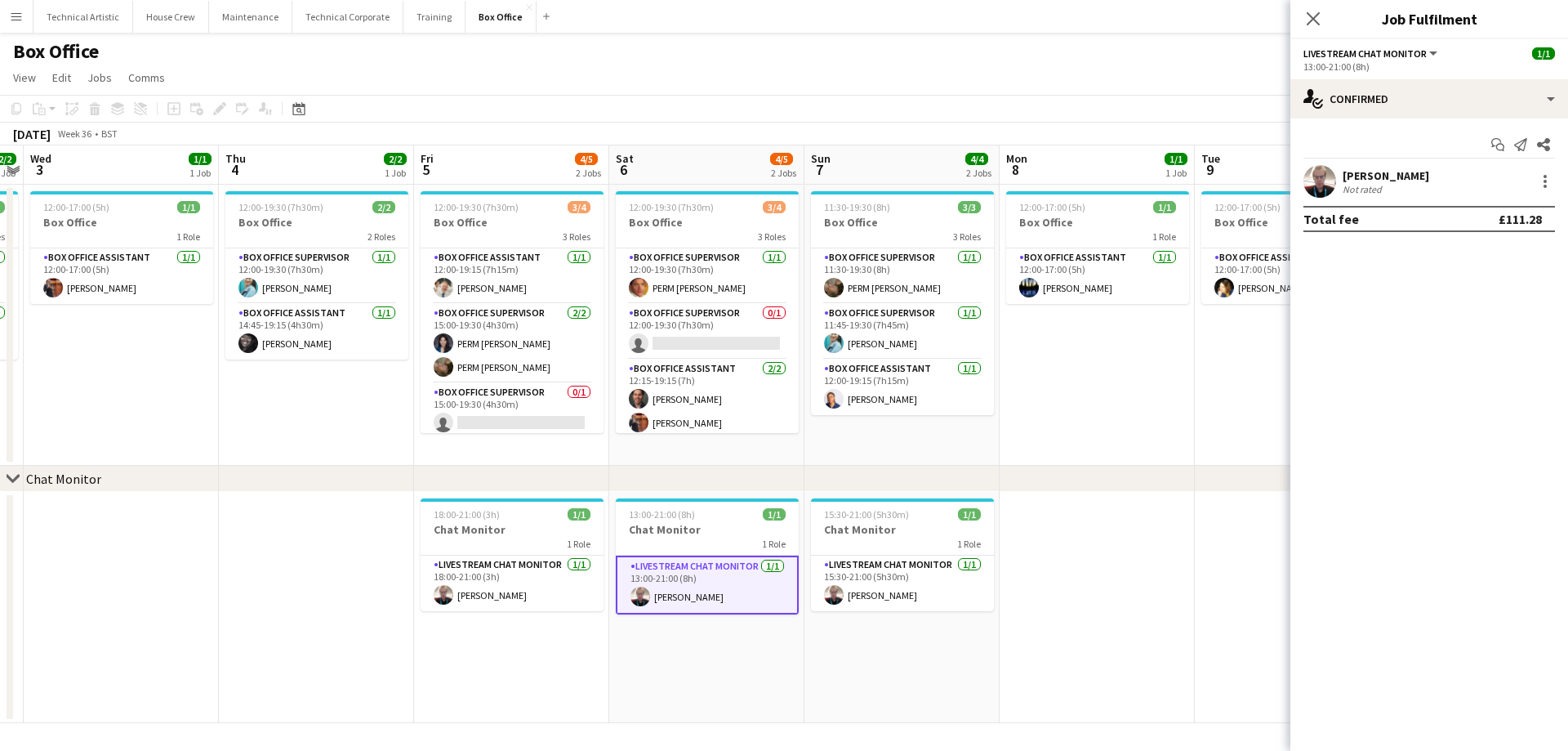
click at [1365, 171] on div "Russell Copeland" at bounding box center [1387, 176] width 87 height 15
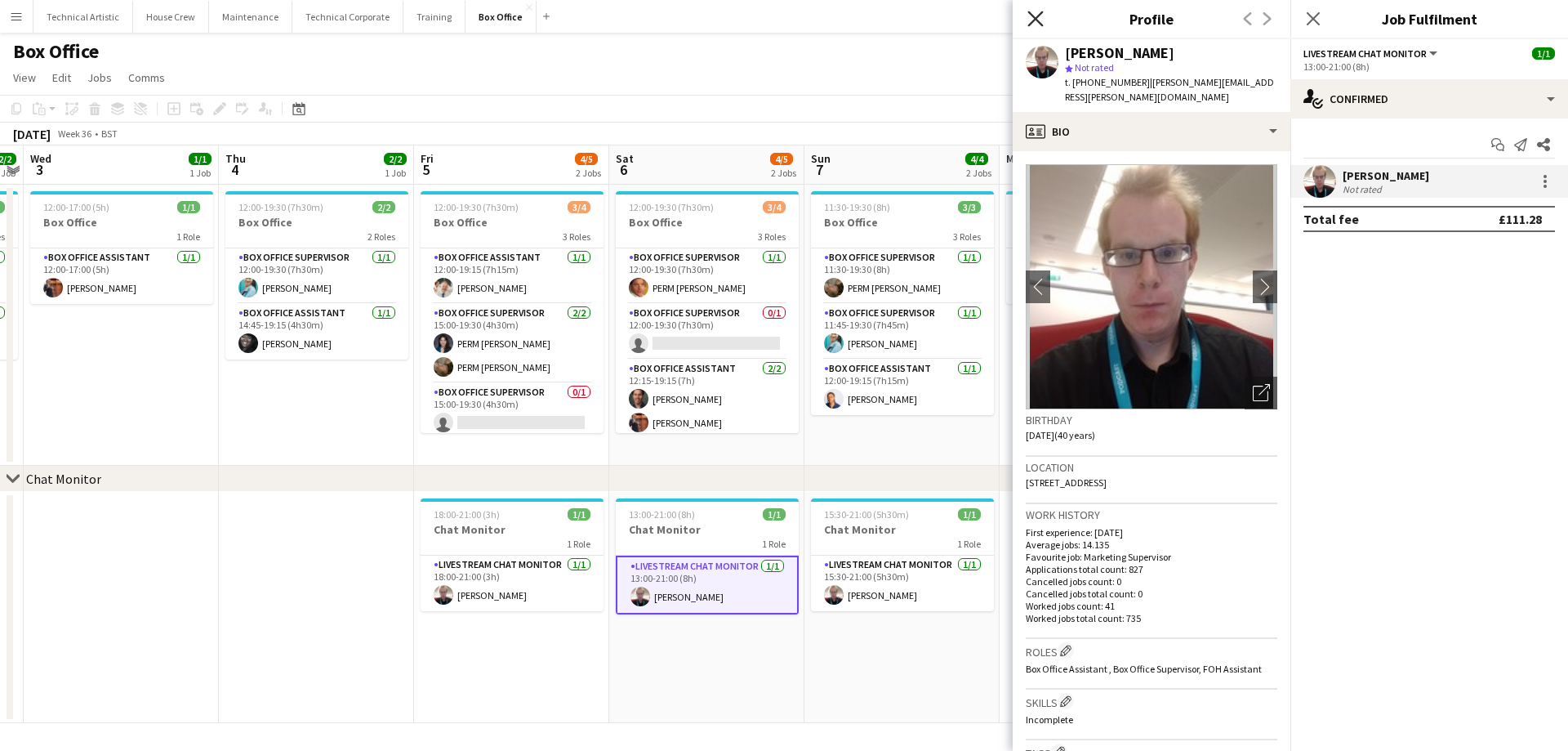
click at [1041, 16] on icon "Close pop-in" at bounding box center [1035, 18] width 16 height 16
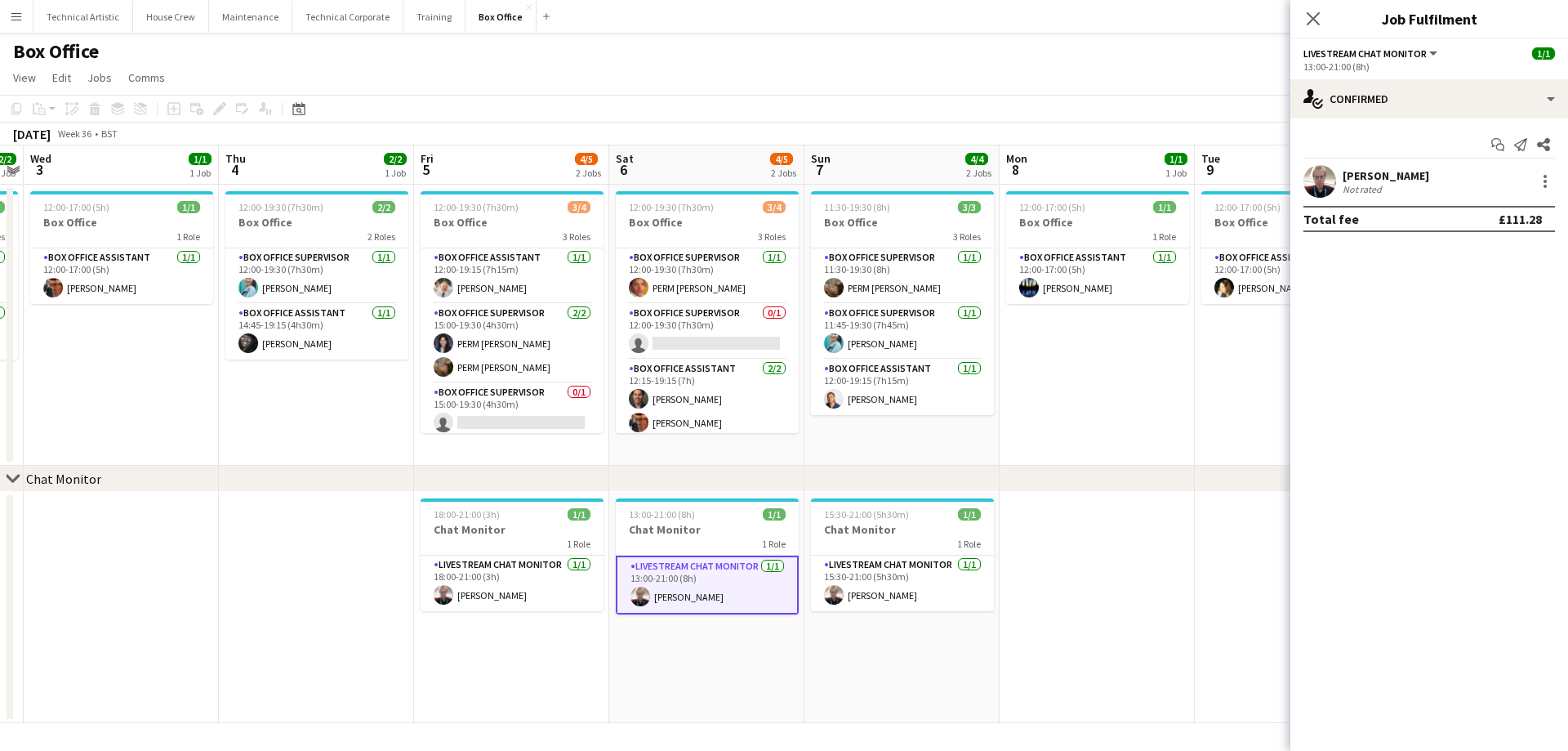
click at [1314, 16] on icon "Close pop-in" at bounding box center [1314, 19] width 13 height 13
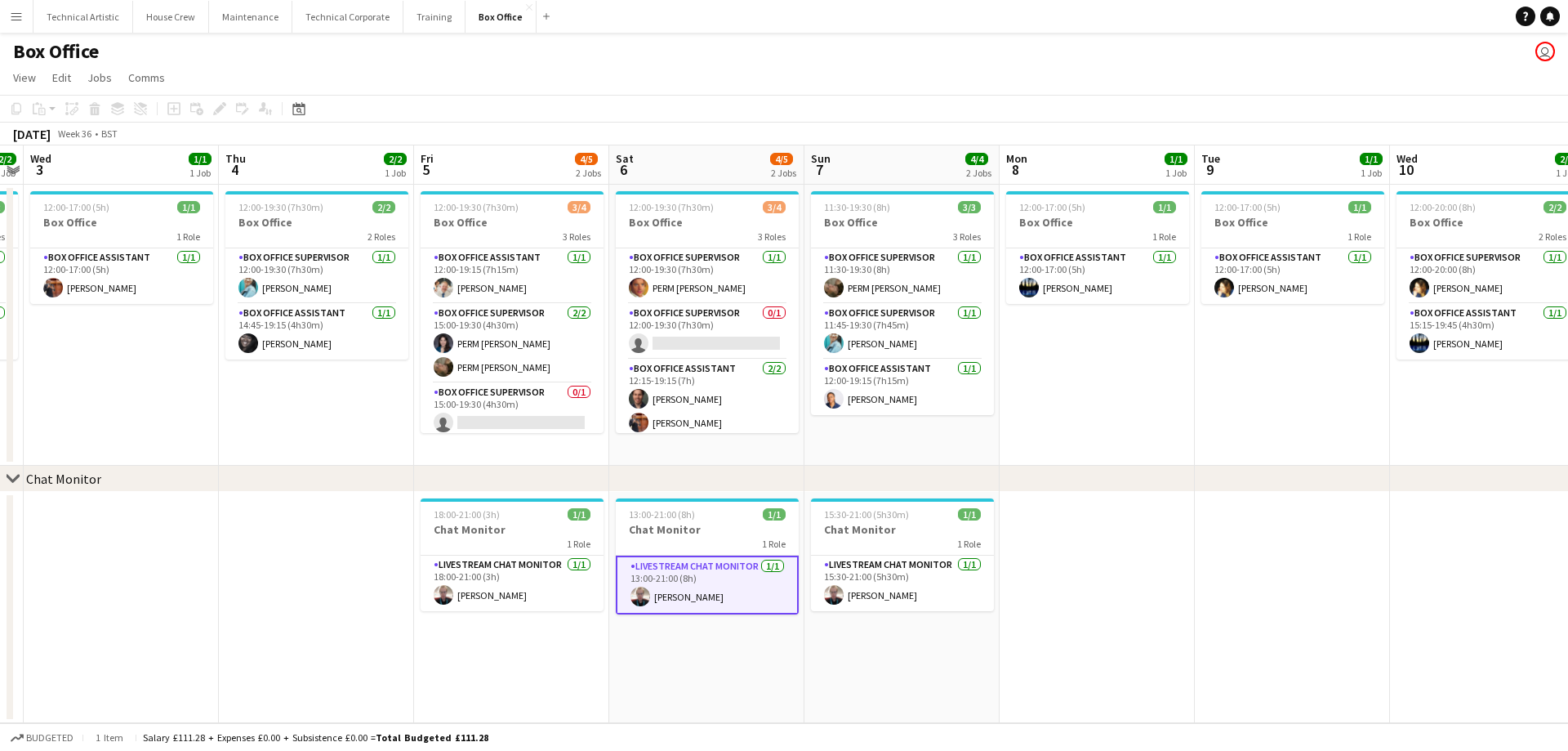
click at [9, 465] on div "chevron-right Chat Monitor" at bounding box center [784, 479] width 1568 height 26
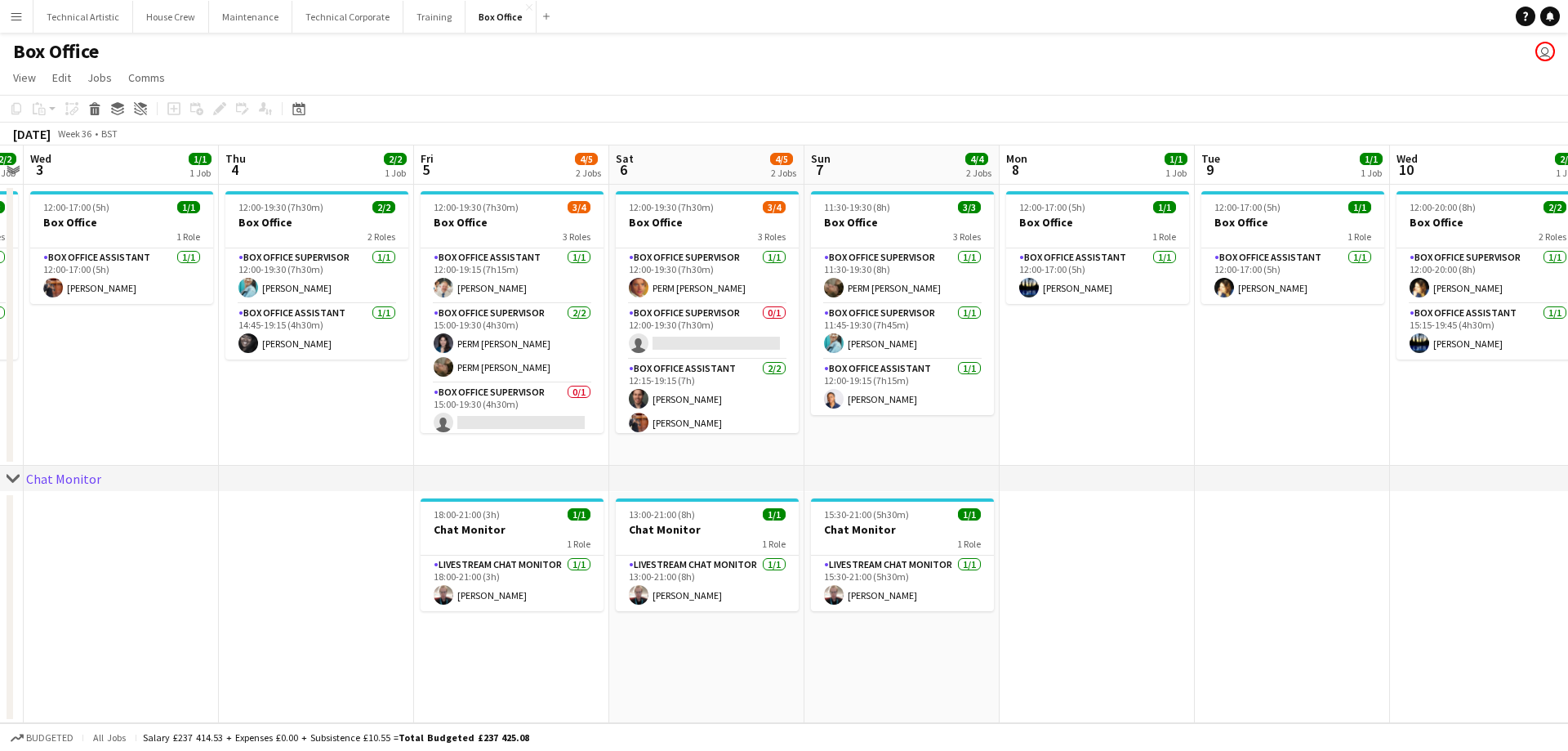
click at [12, 479] on icon at bounding box center [12, 478] width 12 height 7
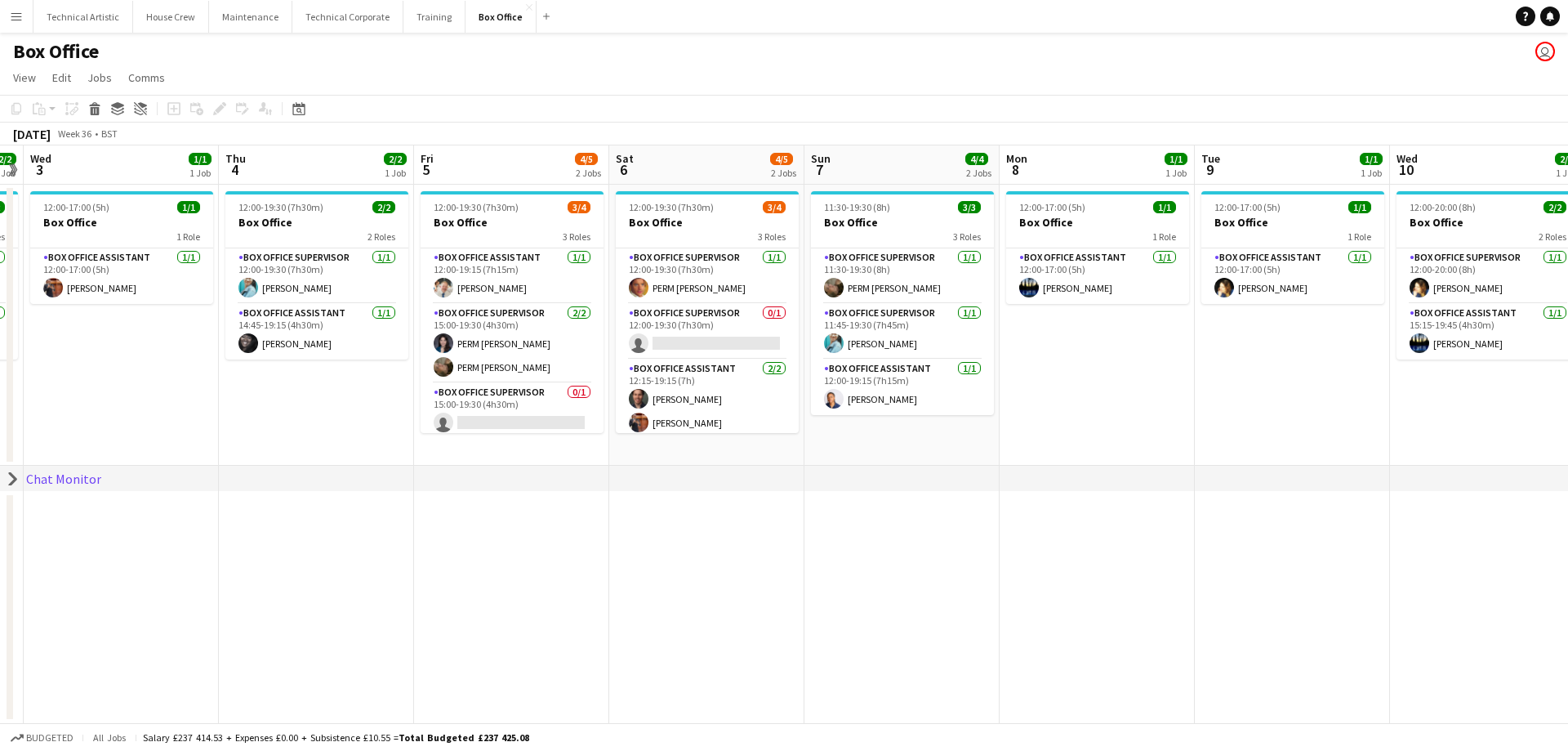
click at [13, 476] on icon at bounding box center [13, 479] width 7 height 12
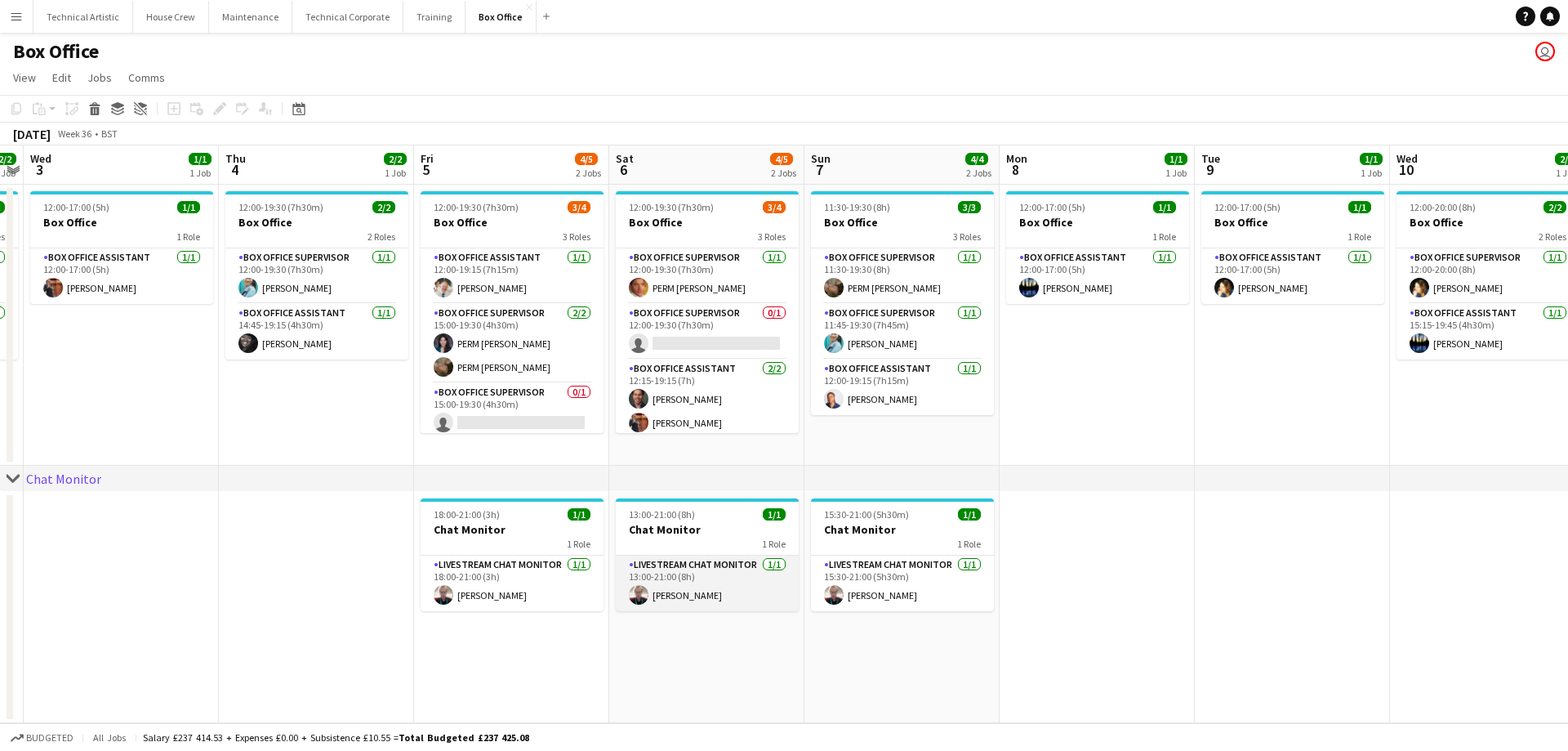
scroll to position [0, 561]
drag, startPoint x: 748, startPoint y: 579, endPoint x: 683, endPoint y: 691, distance: 129.5
click at [683, 691] on app-date-cell "13:00-21:00 (8h) 1/1 Chat Monitor 1 Role Livestream Chat Monitor 1/1 13:00-21:0…" at bounding box center [708, 607] width 195 height 231
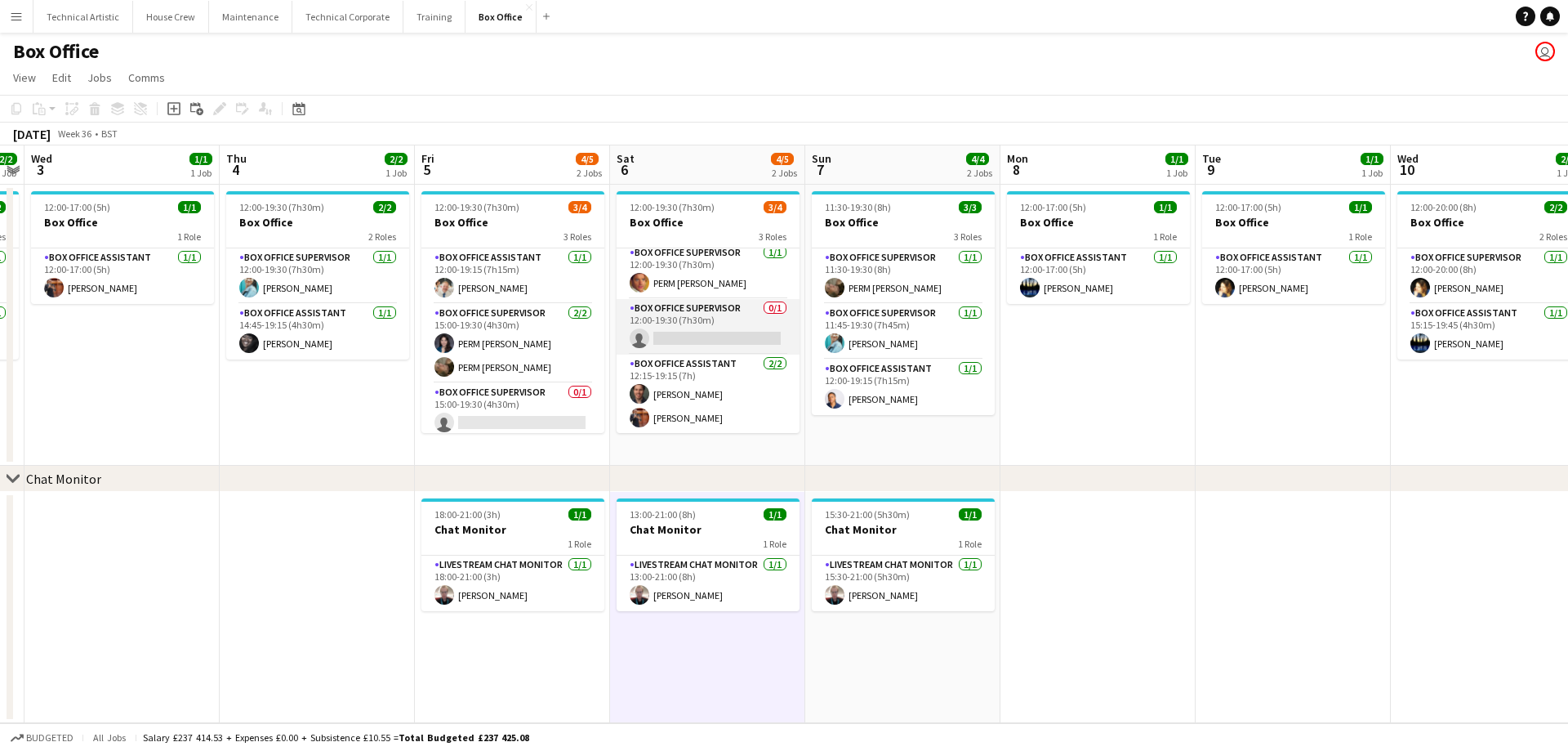
scroll to position [6, 0]
